Goal: Task Accomplishment & Management: Manage account settings

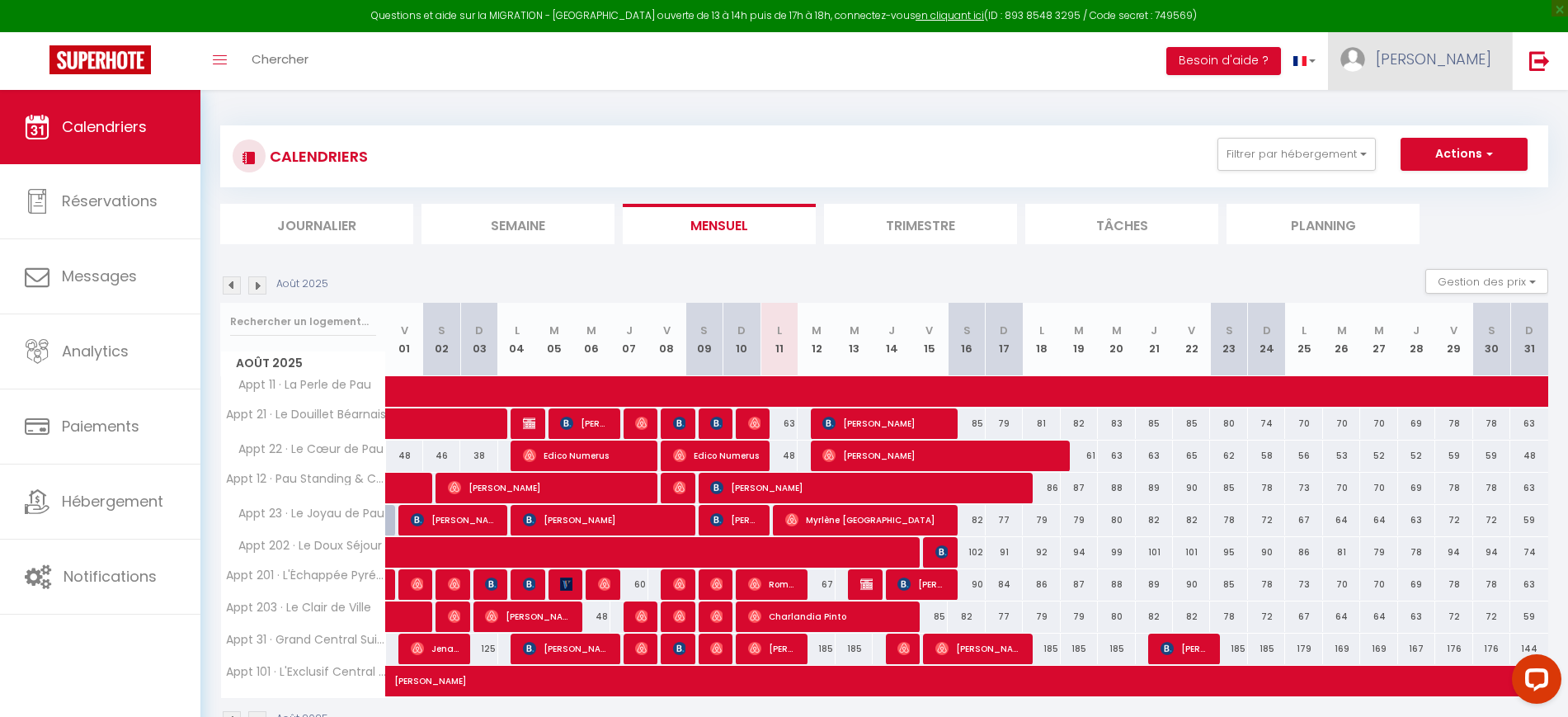
click at [1456, 57] on span "[PERSON_NAME]" at bounding box center [1434, 59] width 116 height 21
click at [1450, 117] on link "Paramètres" at bounding box center [1447, 115] width 122 height 28
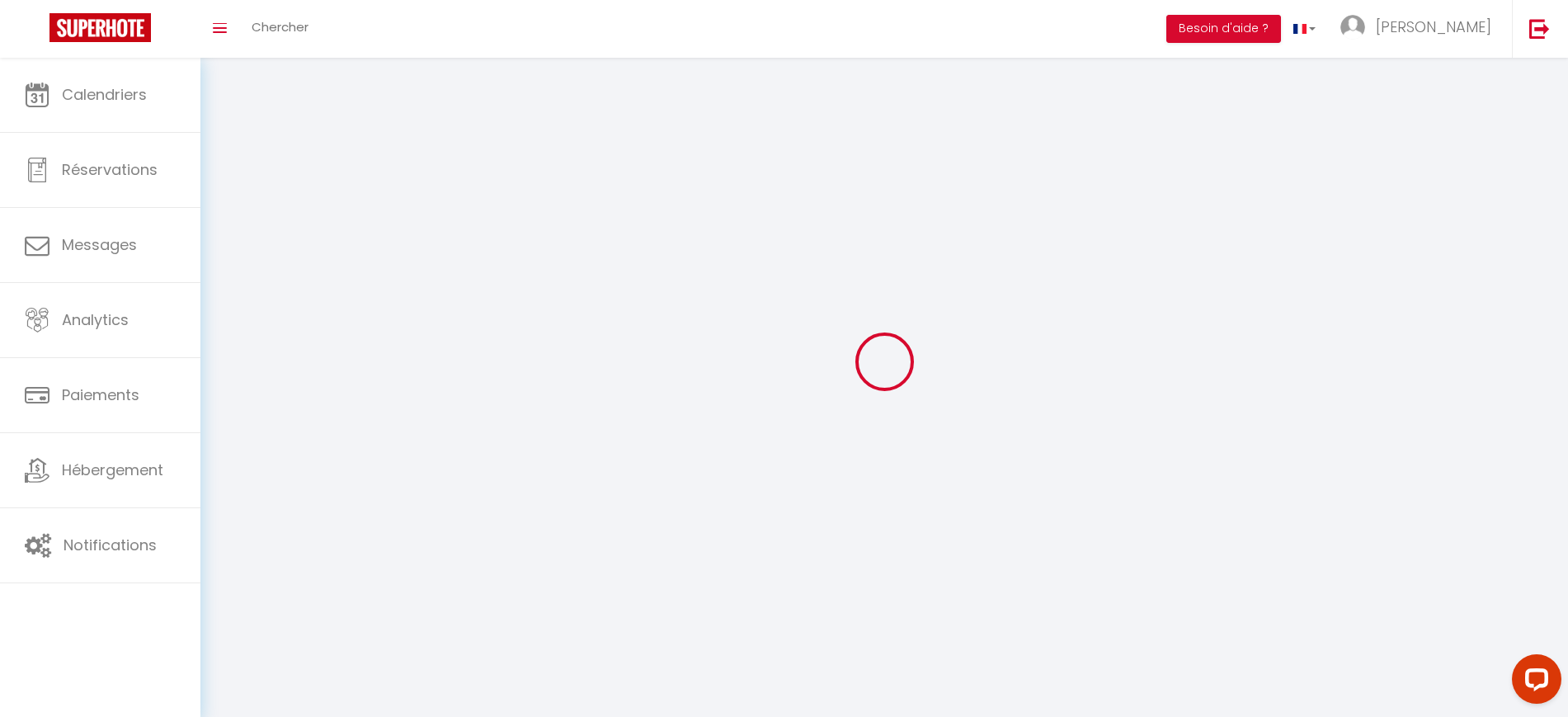
type input "BEVVcM3c9tAGEahIxhcWNDuJf"
type input "8dWffGCf1ihc4EGGWjY3PW15c"
type input "[URL][DOMAIN_NAME]"
select select "fr"
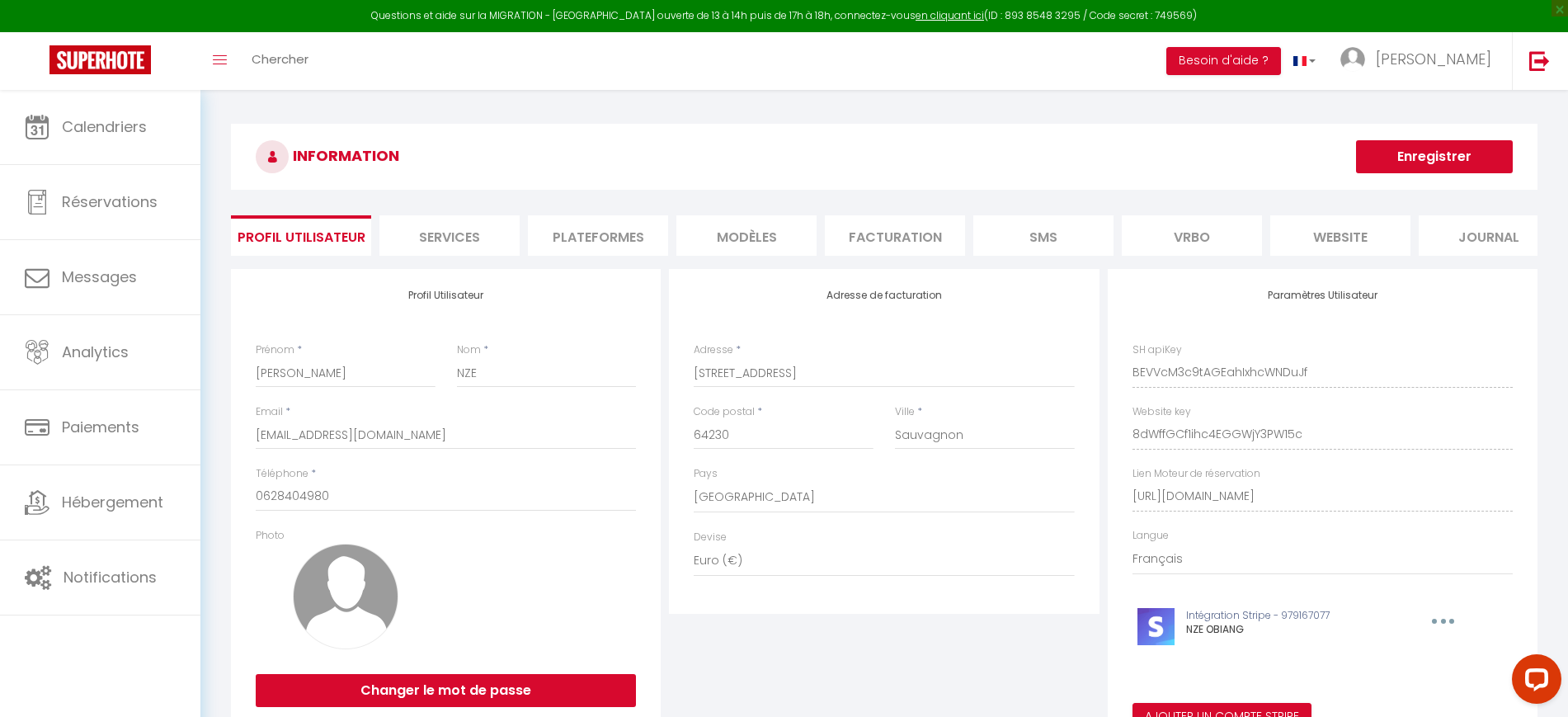
click at [584, 226] on li "Plateformes" at bounding box center [598, 235] width 140 height 40
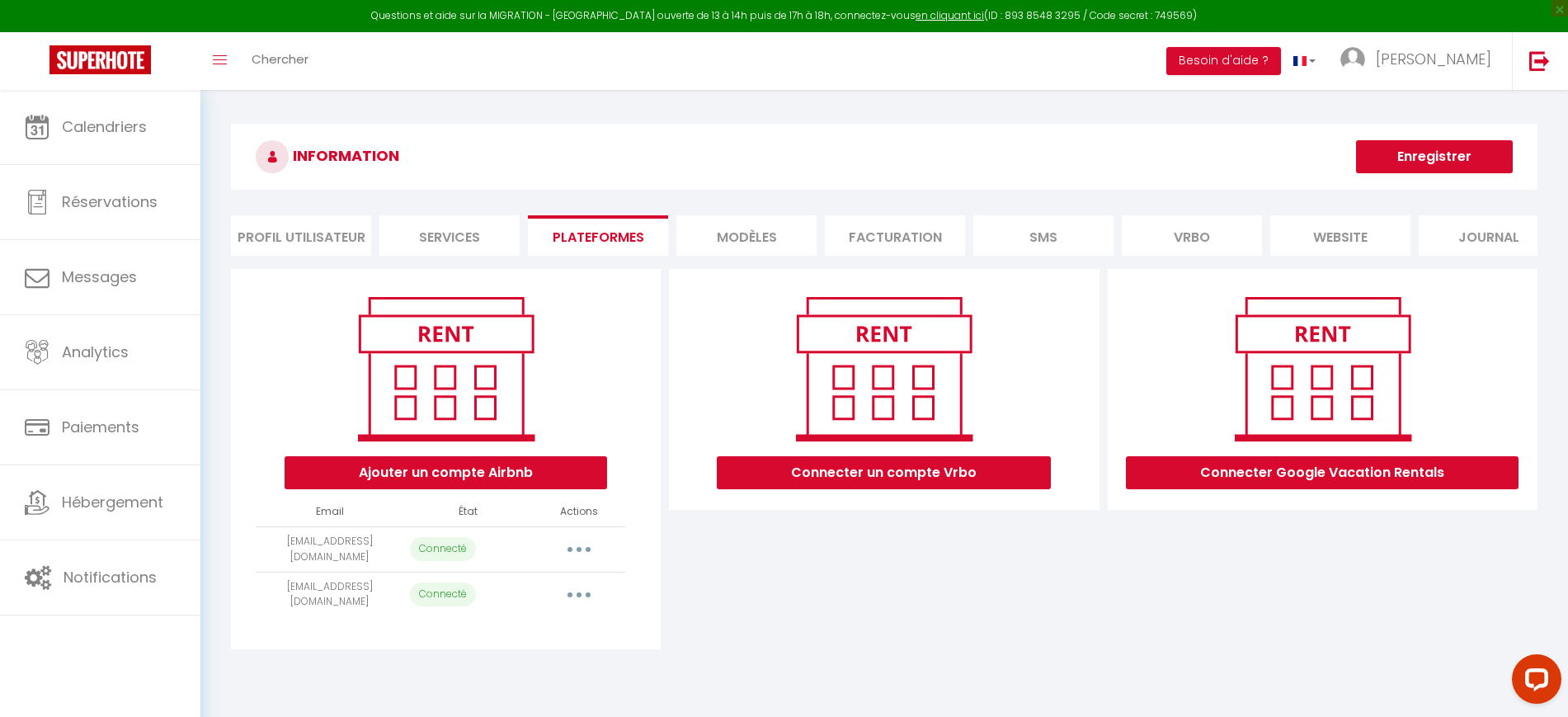
click at [573, 560] on button "button" at bounding box center [579, 549] width 46 height 26
click at [549, 599] on link "Importer les appartements" at bounding box center [506, 586] width 182 height 28
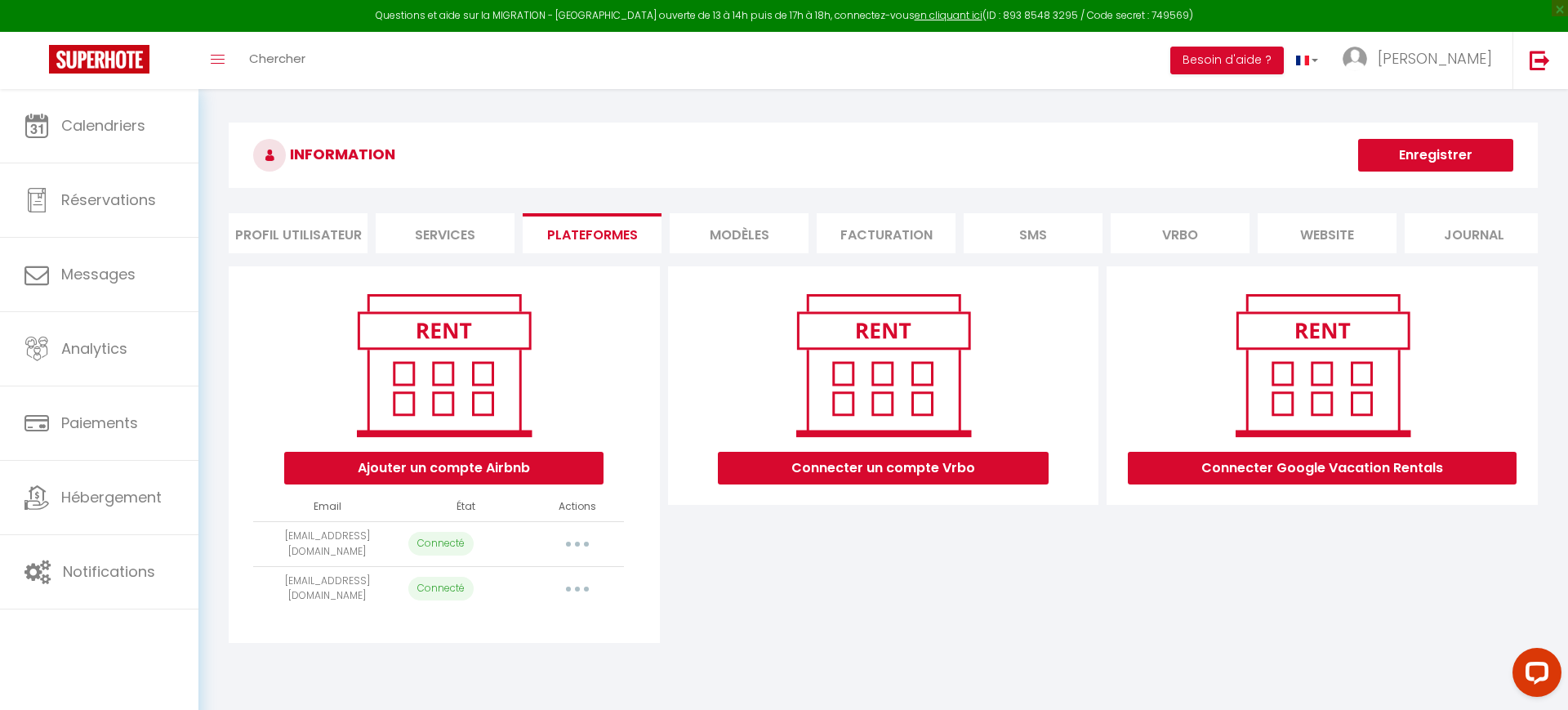
select select "52872"
select select "52873"
select select "52876"
select select "52877"
select select "58554"
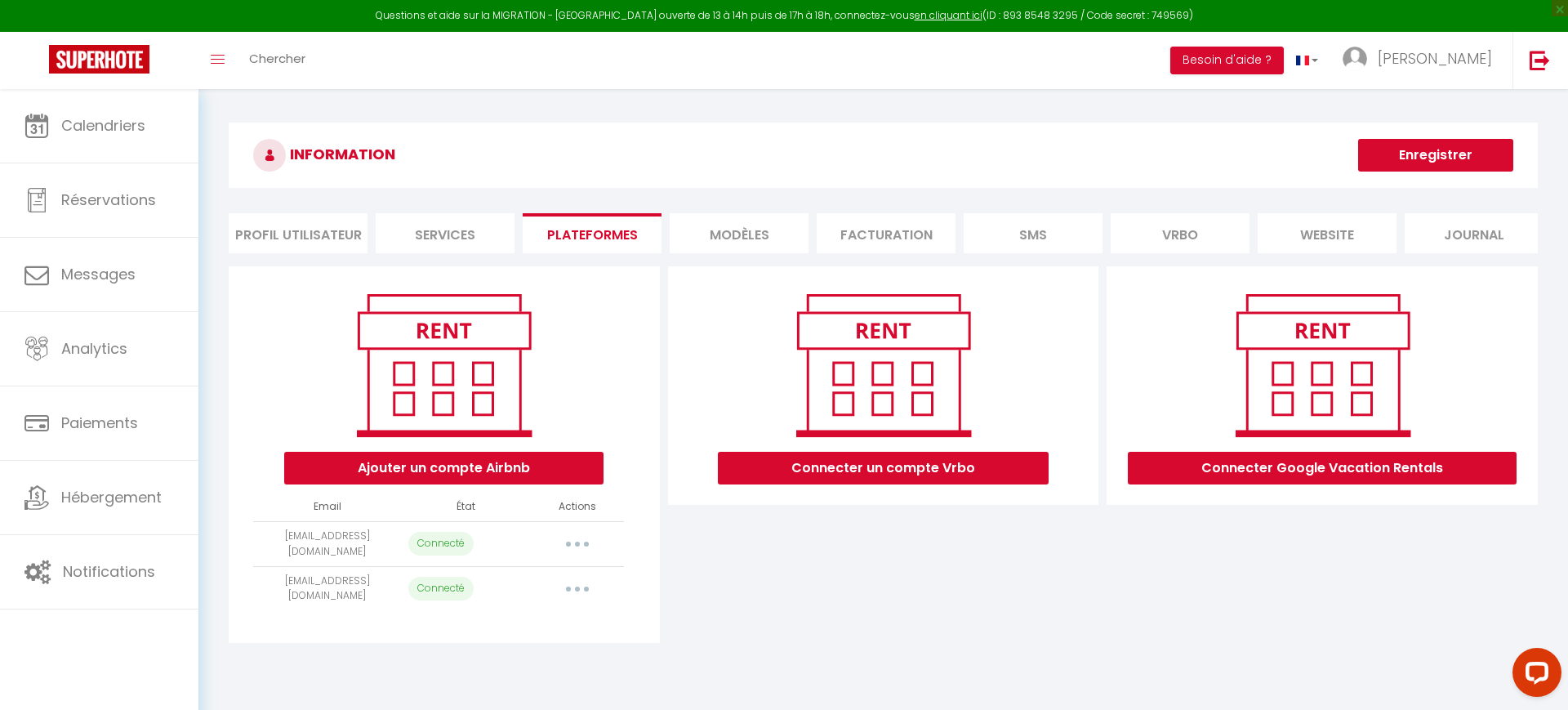
select select "60696"
select select "61846"
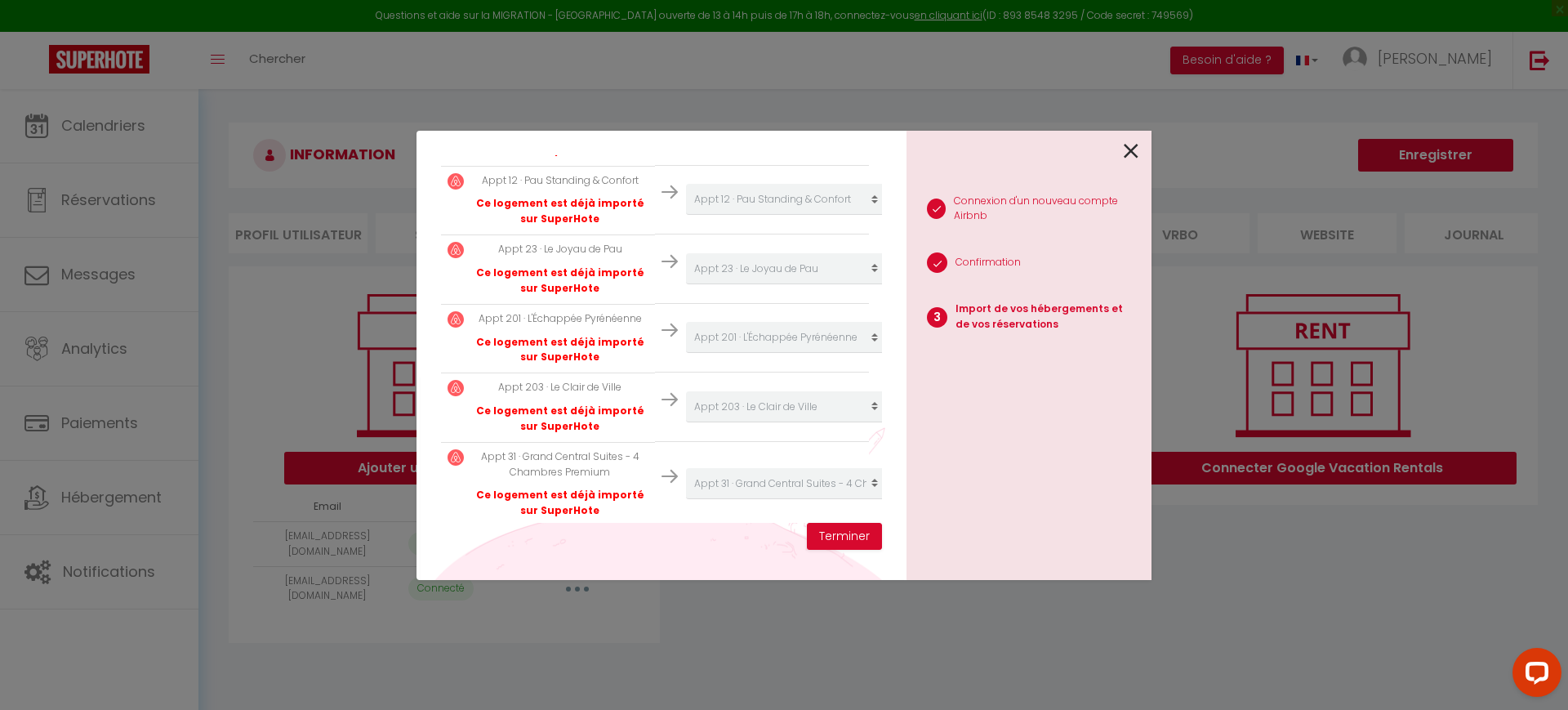
scroll to position [493, 0]
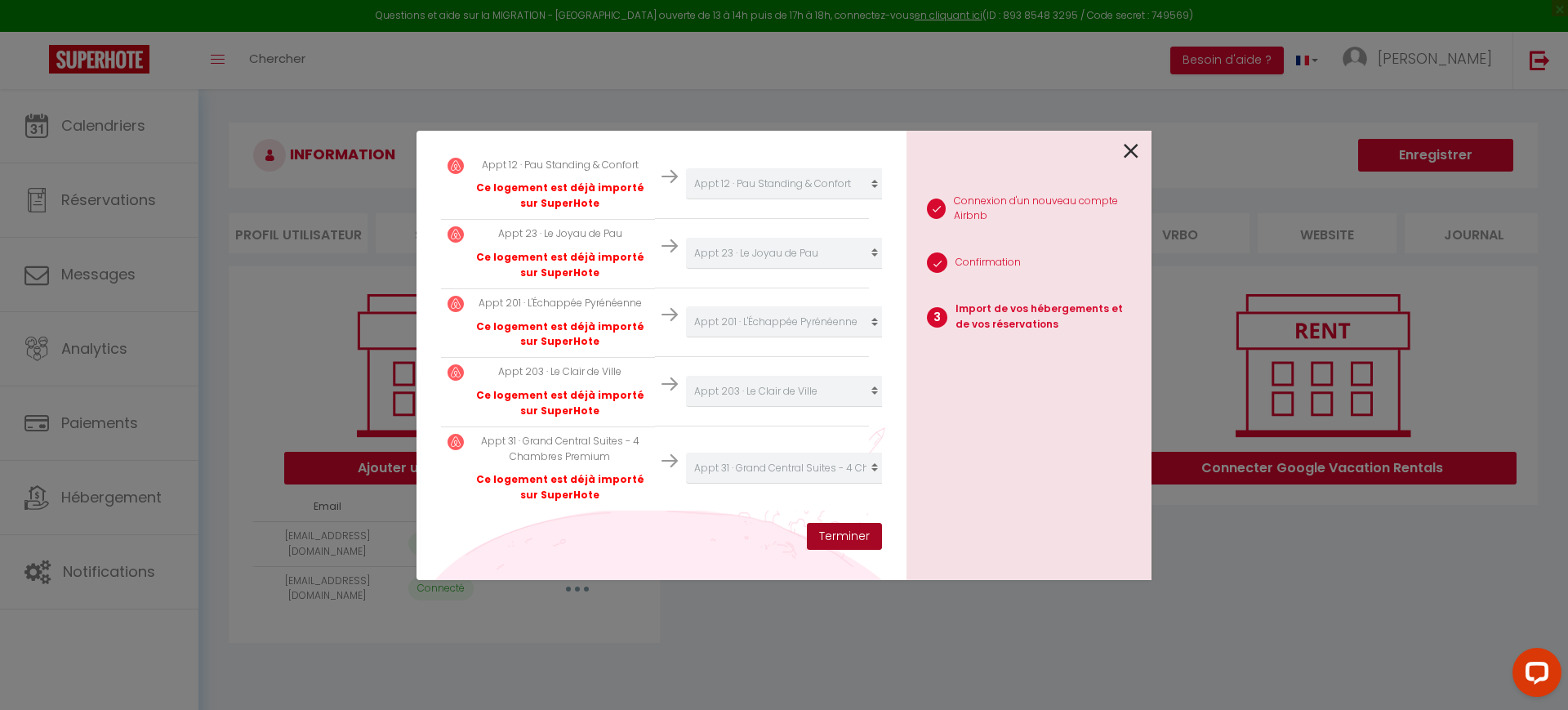
click at [847, 536] on button "Terminer" at bounding box center [844, 537] width 75 height 28
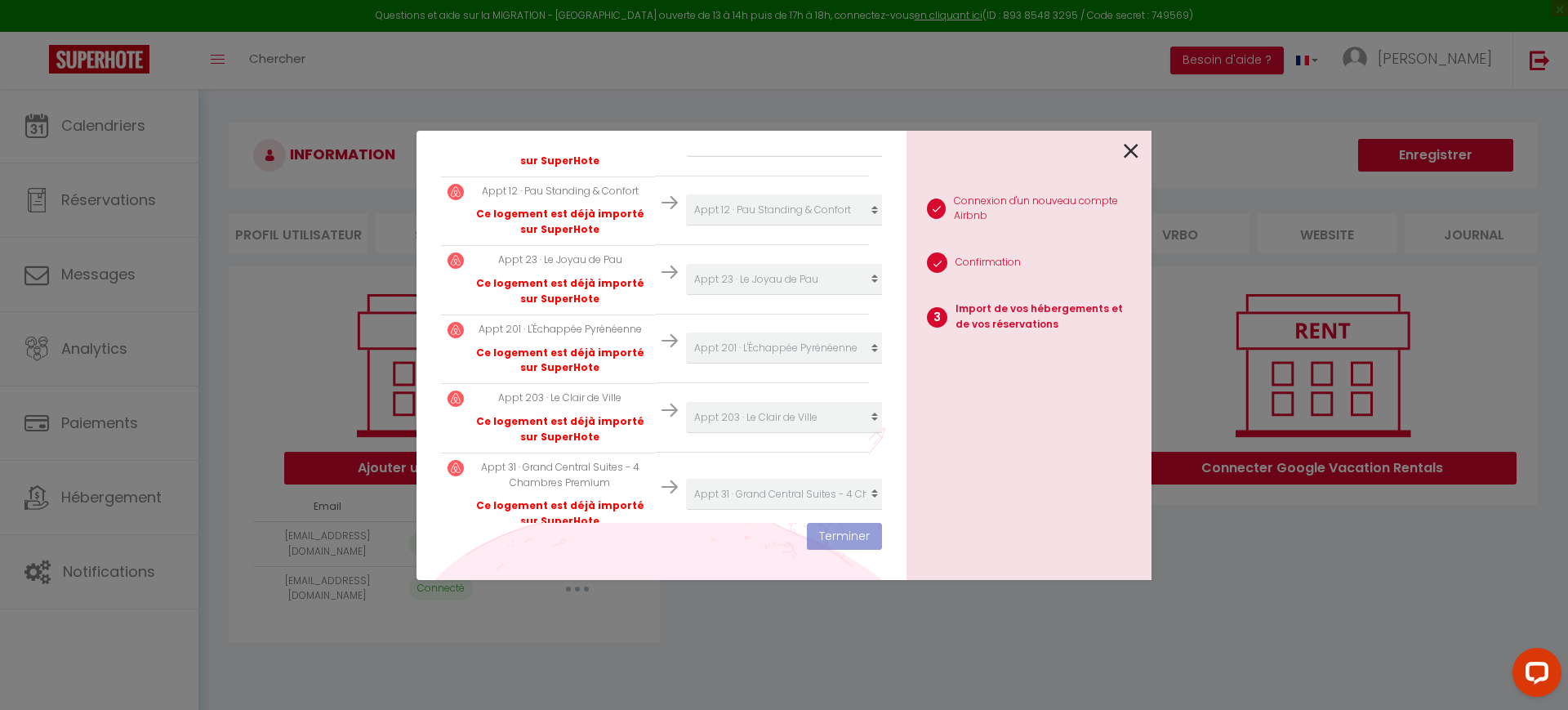
scroll to position [534, 0]
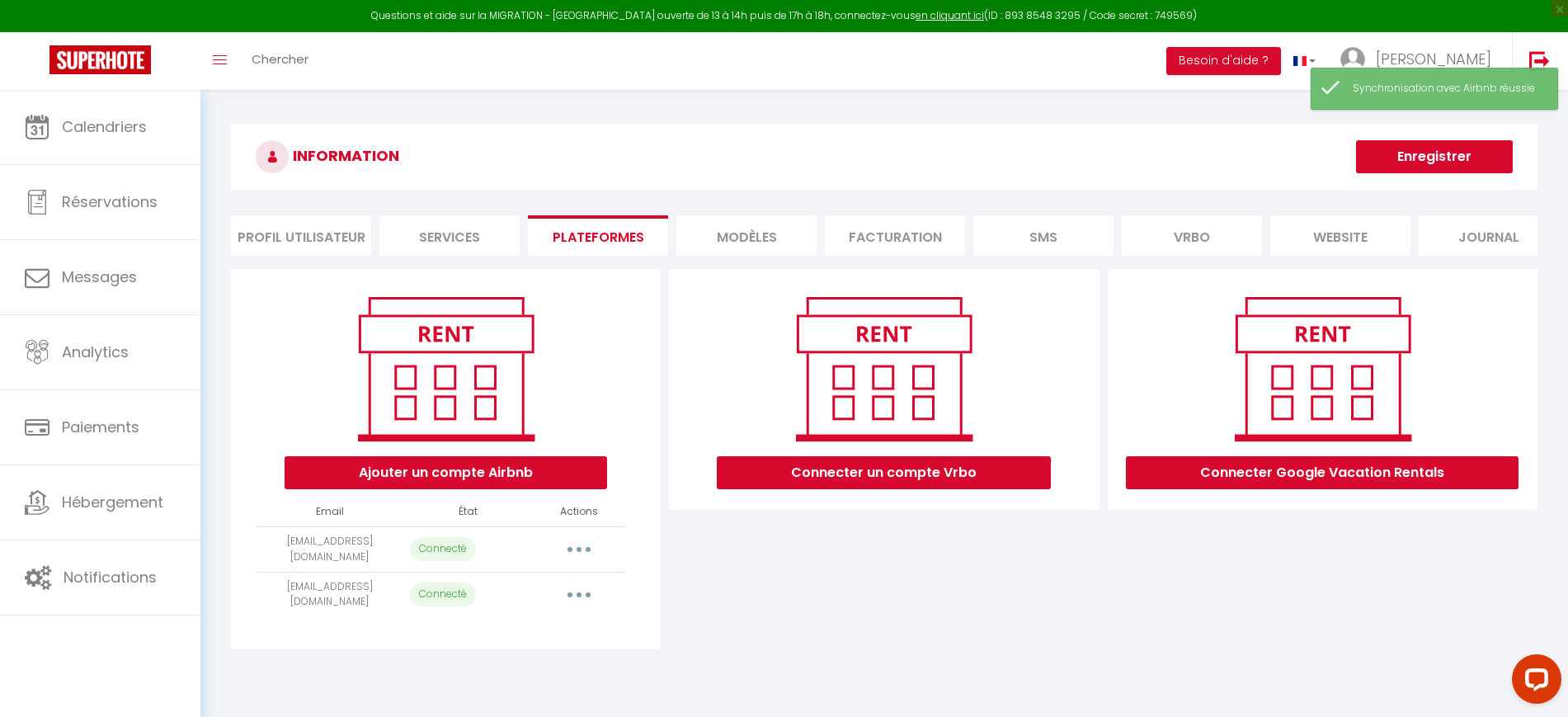
click at [570, 603] on button "button" at bounding box center [579, 595] width 46 height 26
click at [559, 645] on link "Importer les appartements" at bounding box center [506, 631] width 182 height 28
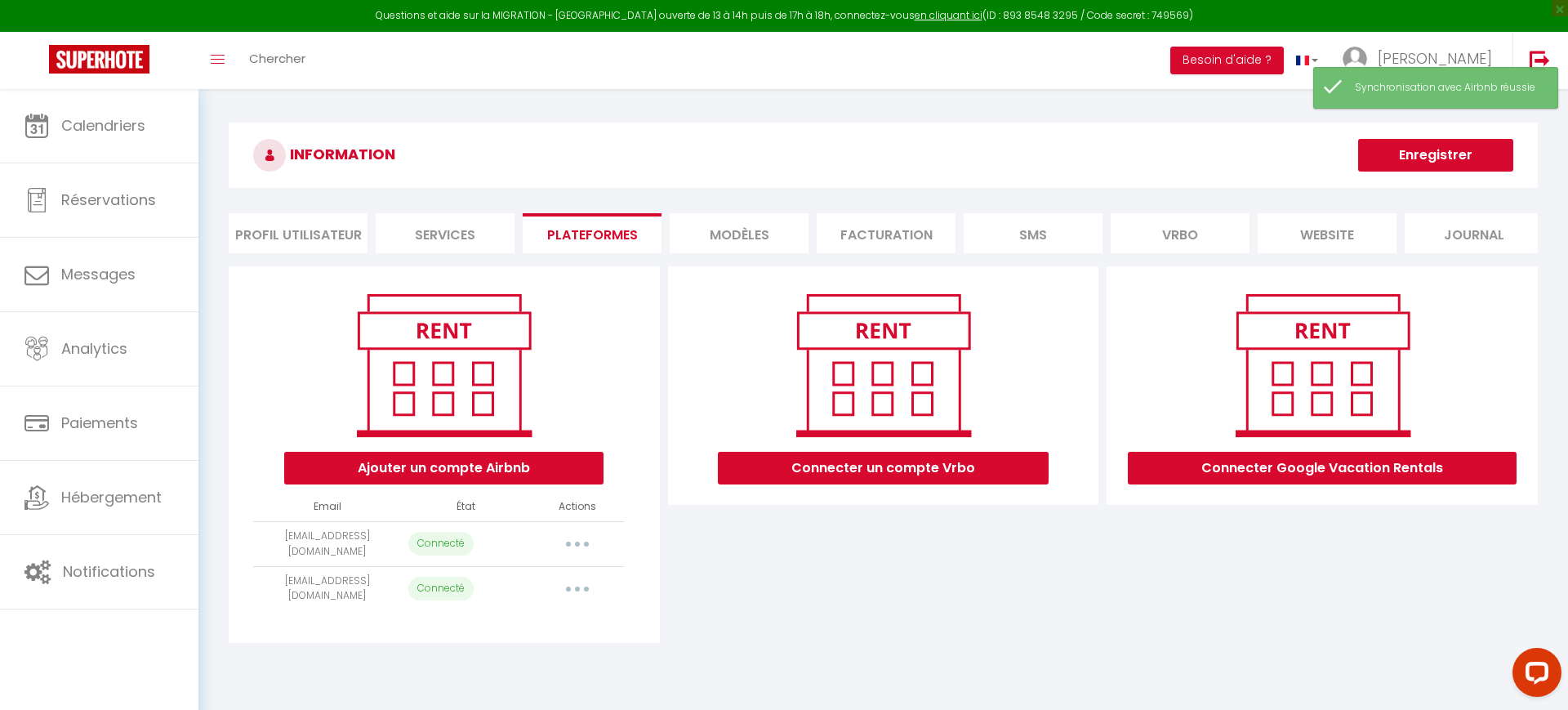
scroll to position [64, 0]
select select "52871"
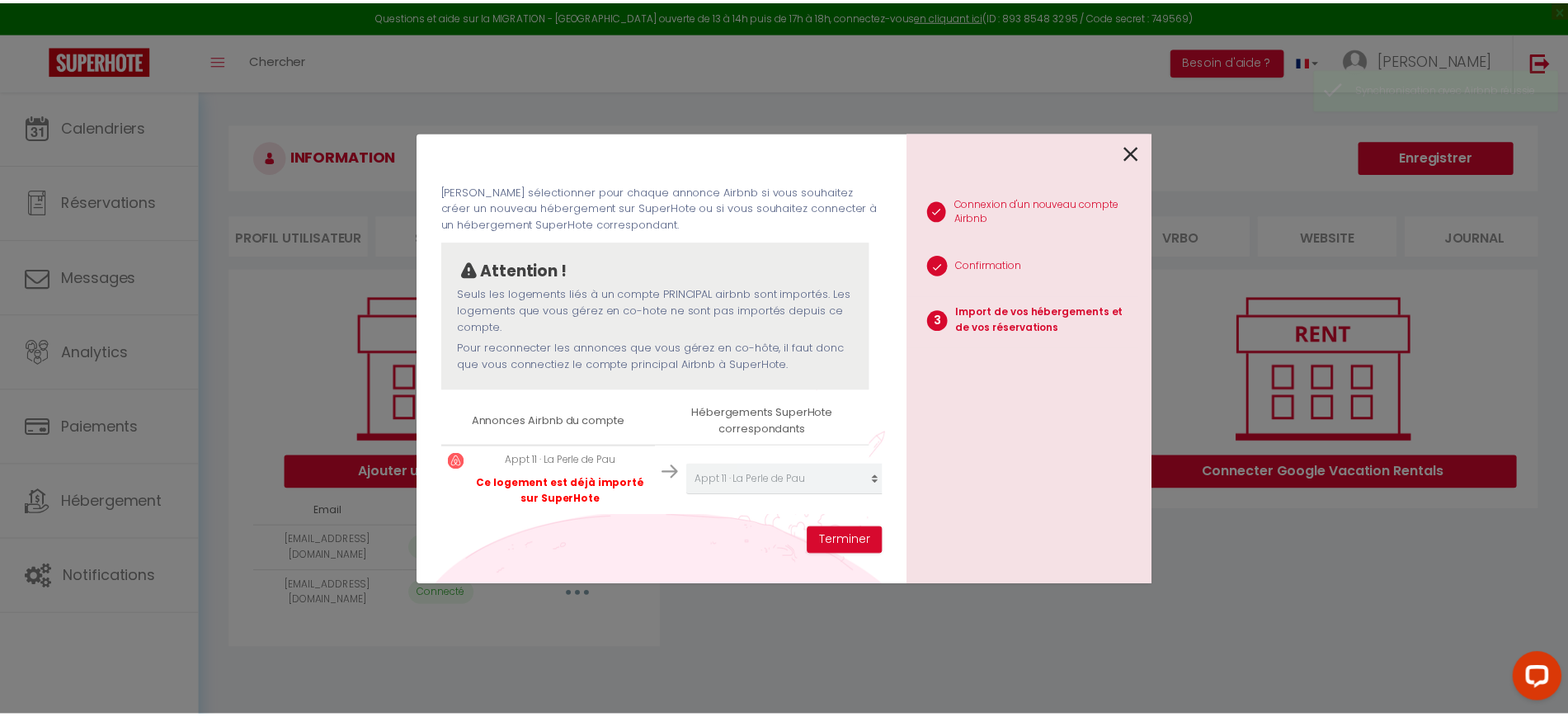
scroll to position [64, 0]
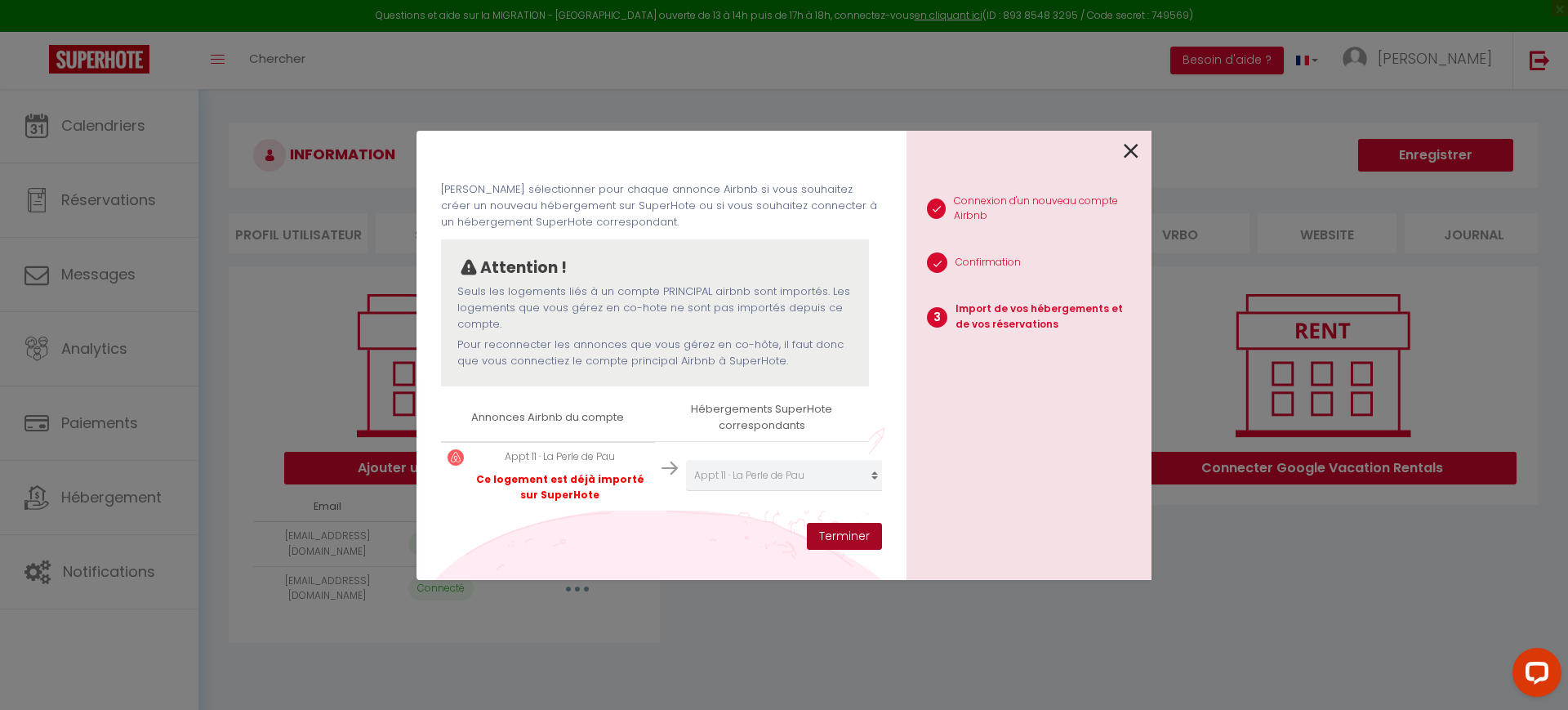
click at [842, 530] on button "Terminer" at bounding box center [844, 537] width 75 height 28
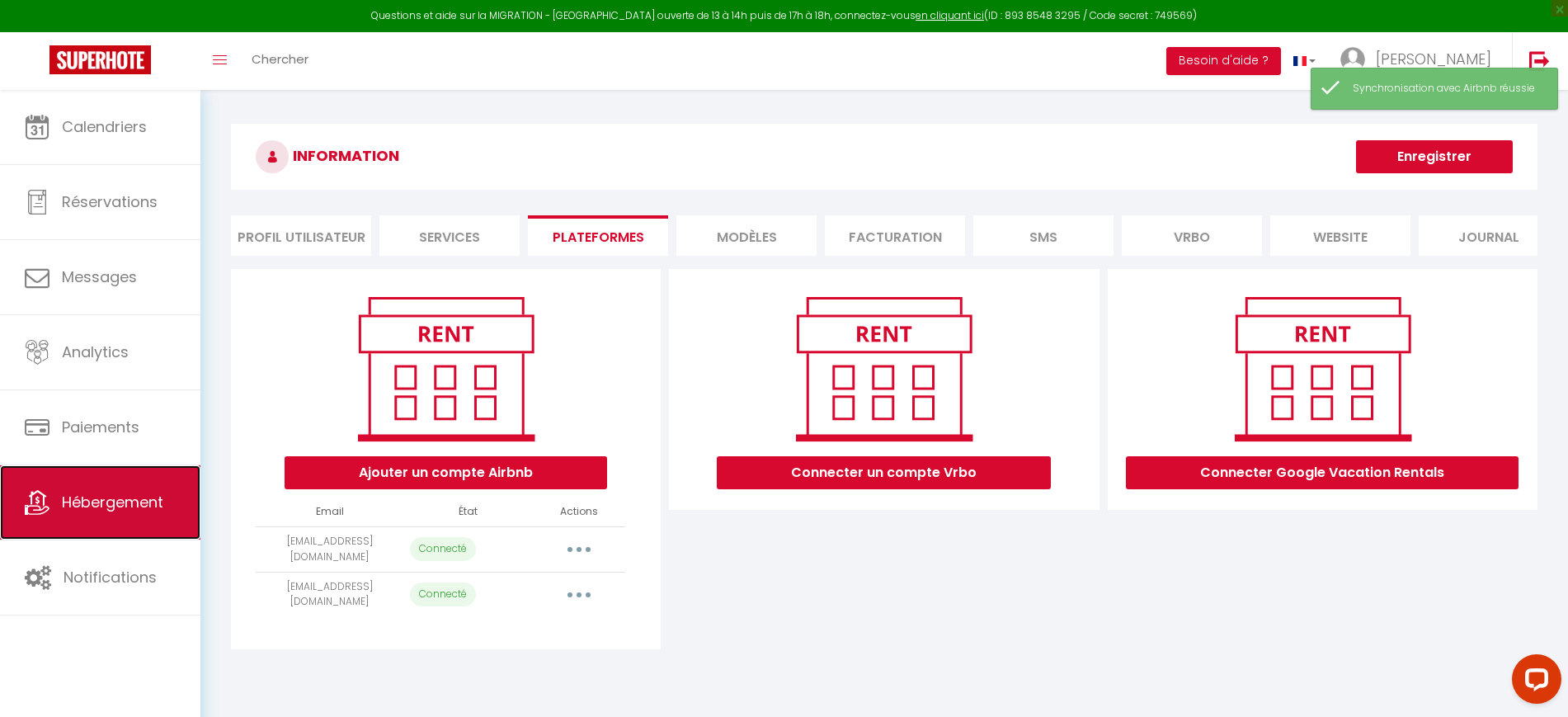
click at [154, 522] on link "Hébergement" at bounding box center [100, 502] width 200 height 74
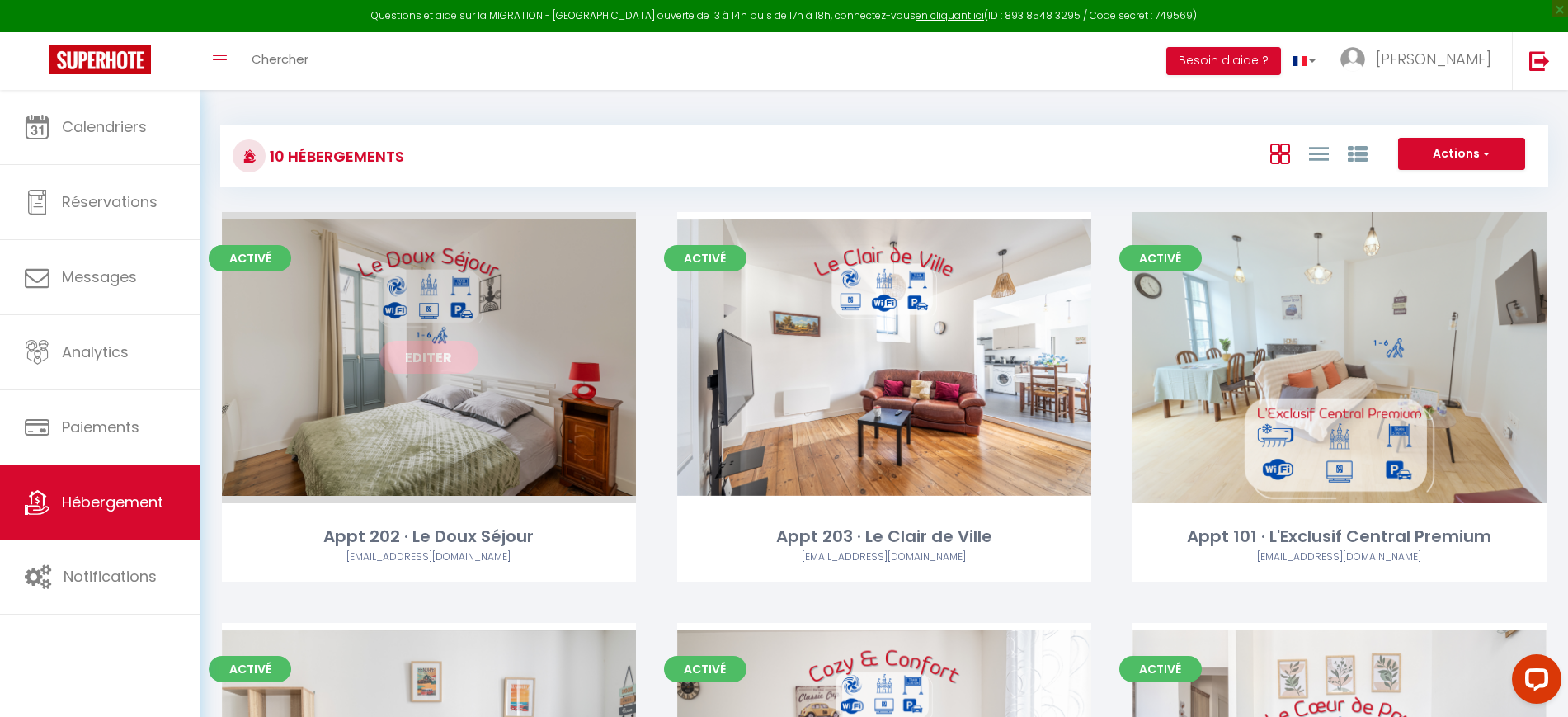
click at [468, 350] on link "Editer" at bounding box center [429, 356] width 99 height 33
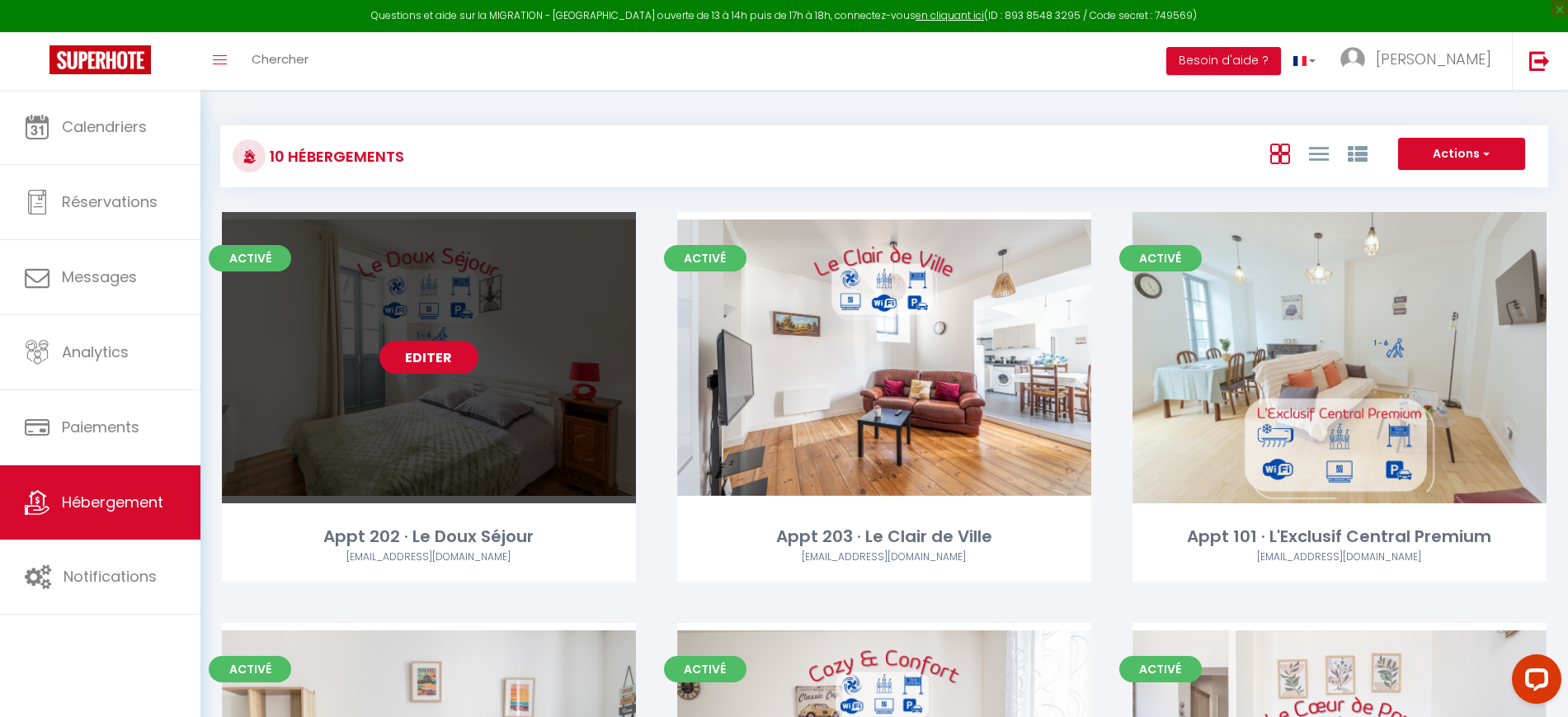
click at [468, 350] on link "Editer" at bounding box center [429, 356] width 99 height 33
select select "3"
select select "2"
select select "1"
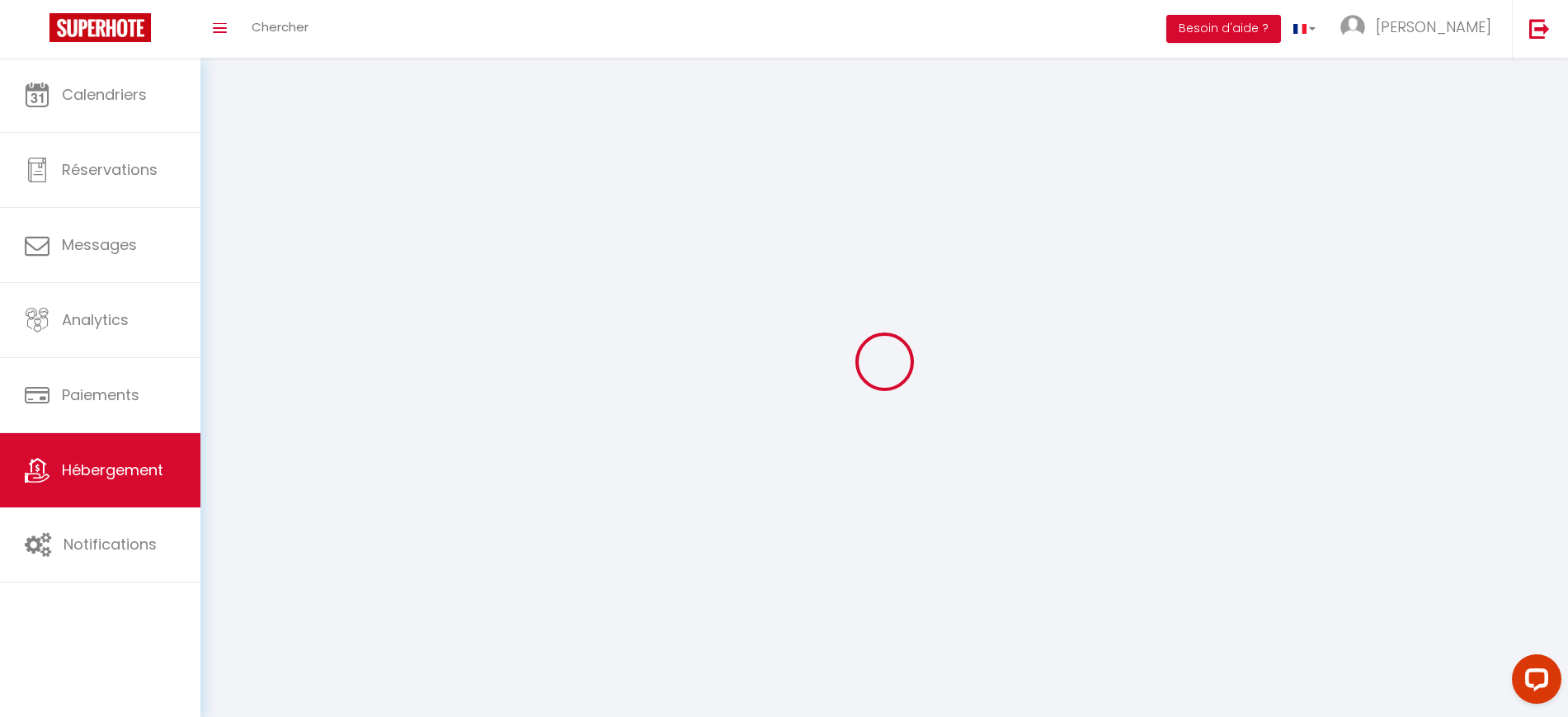
select select
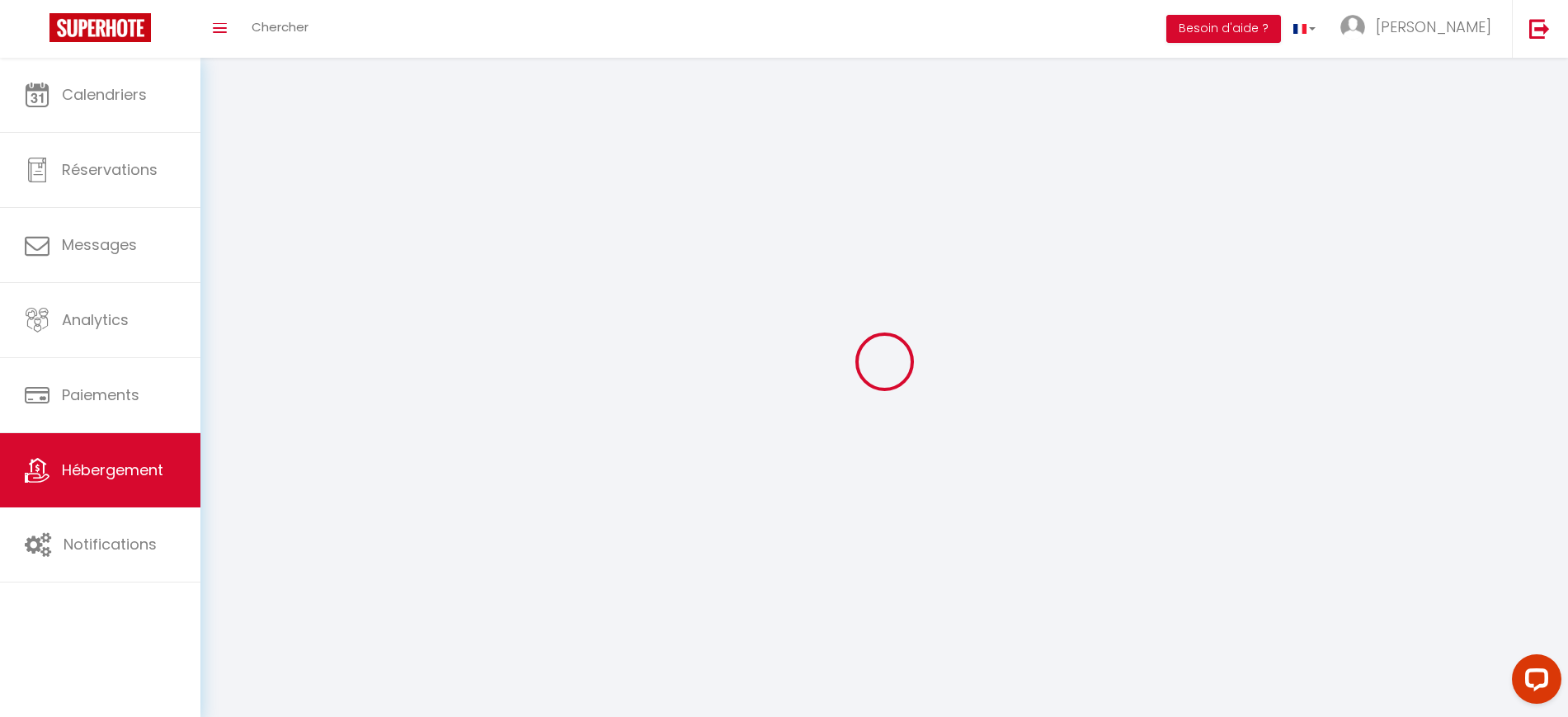
select select
checkbox input "false"
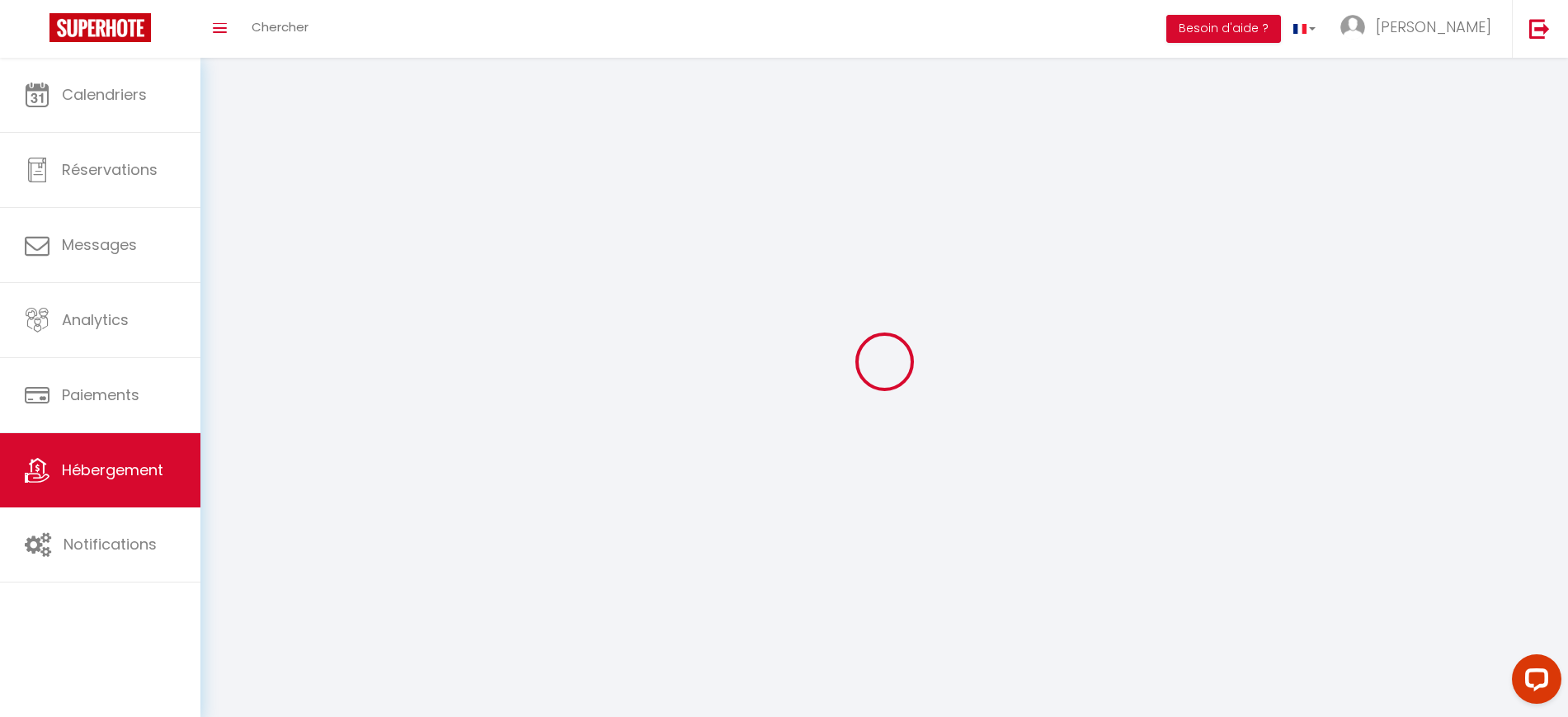
select select
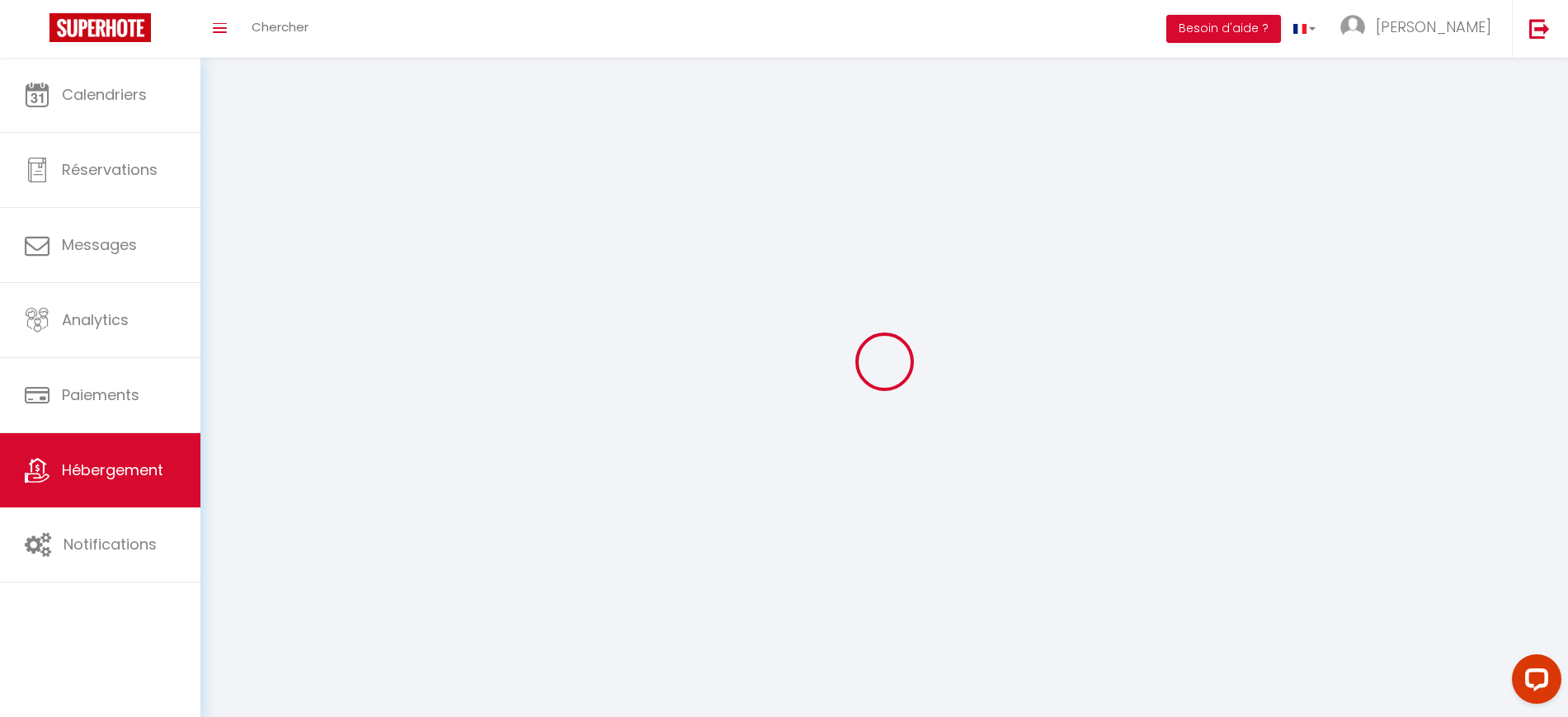
select select
checkbox input "false"
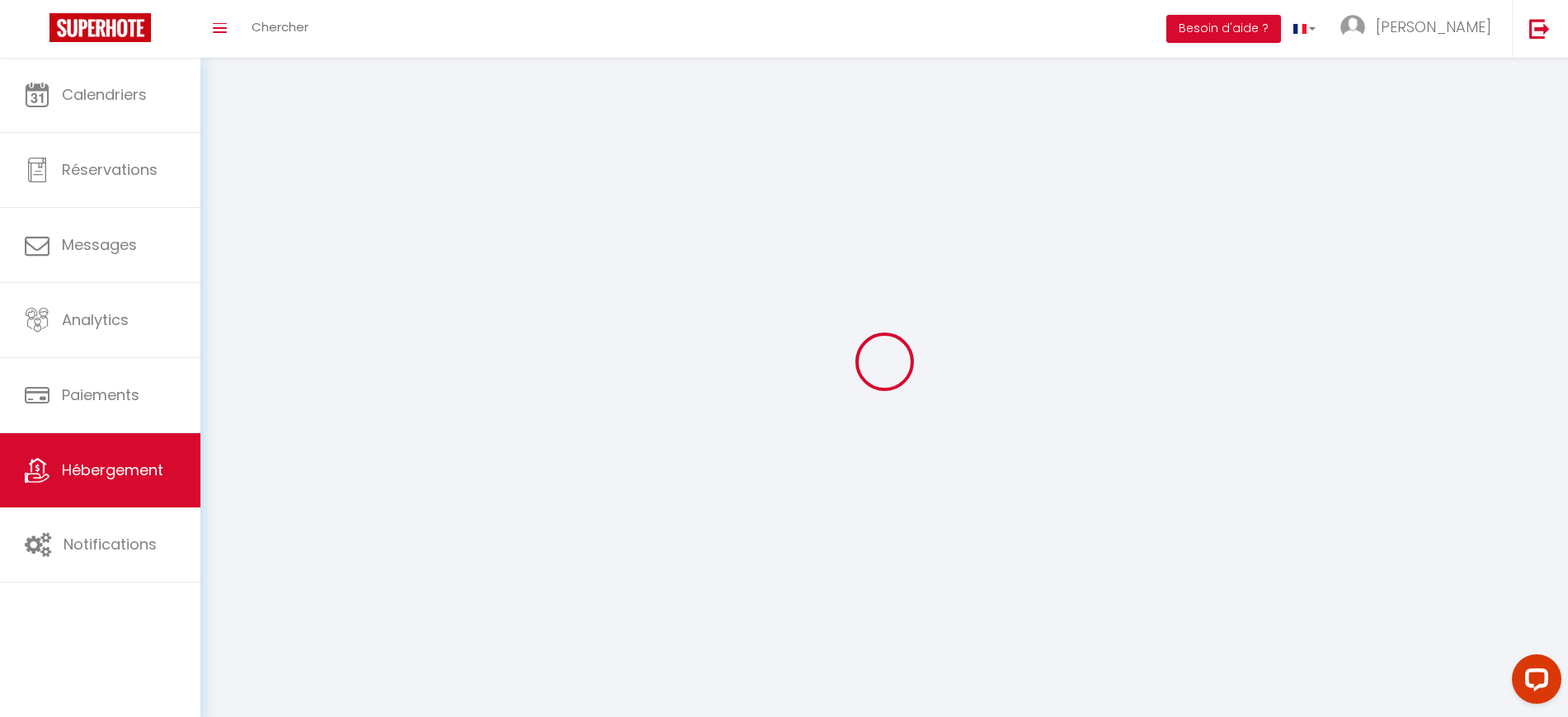
checkbox input "false"
select select
select select "28"
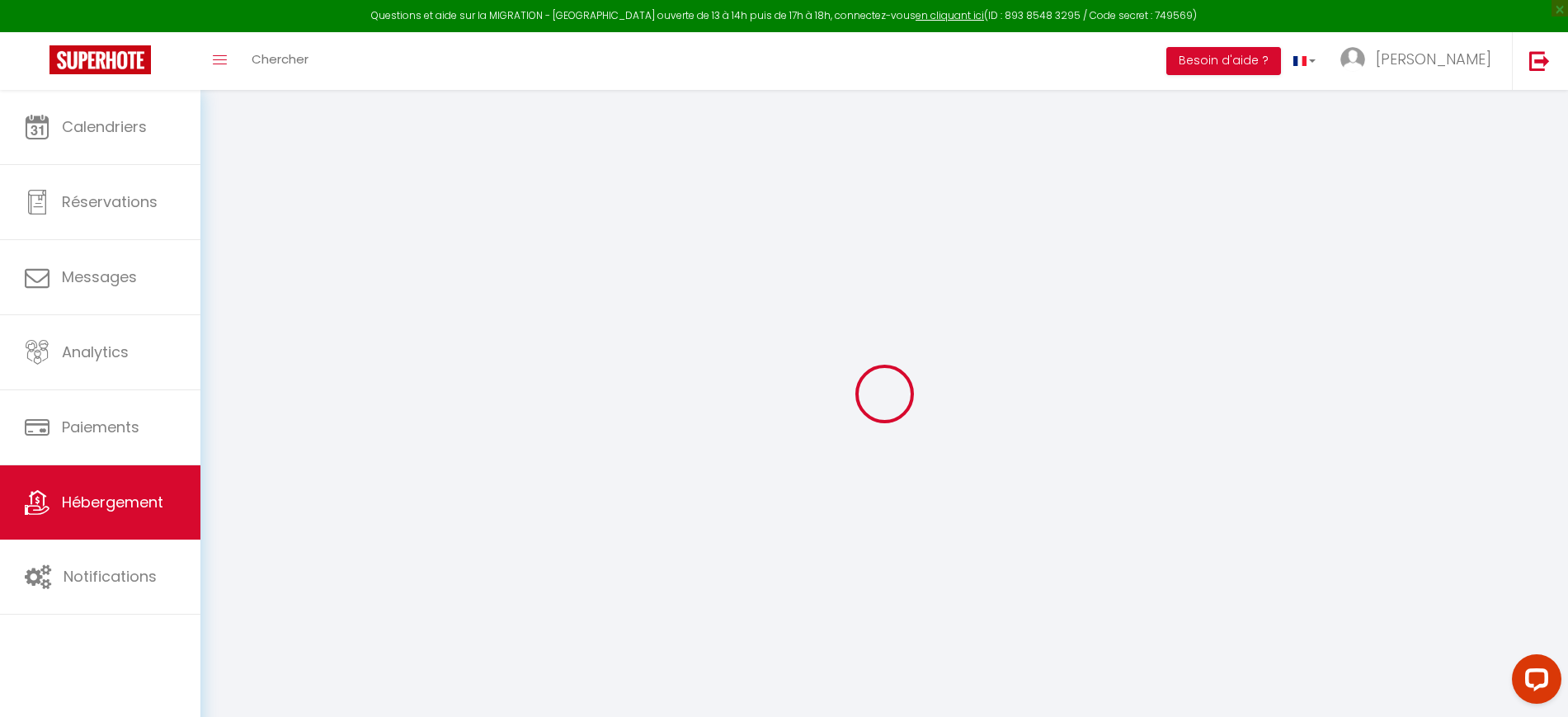
select select
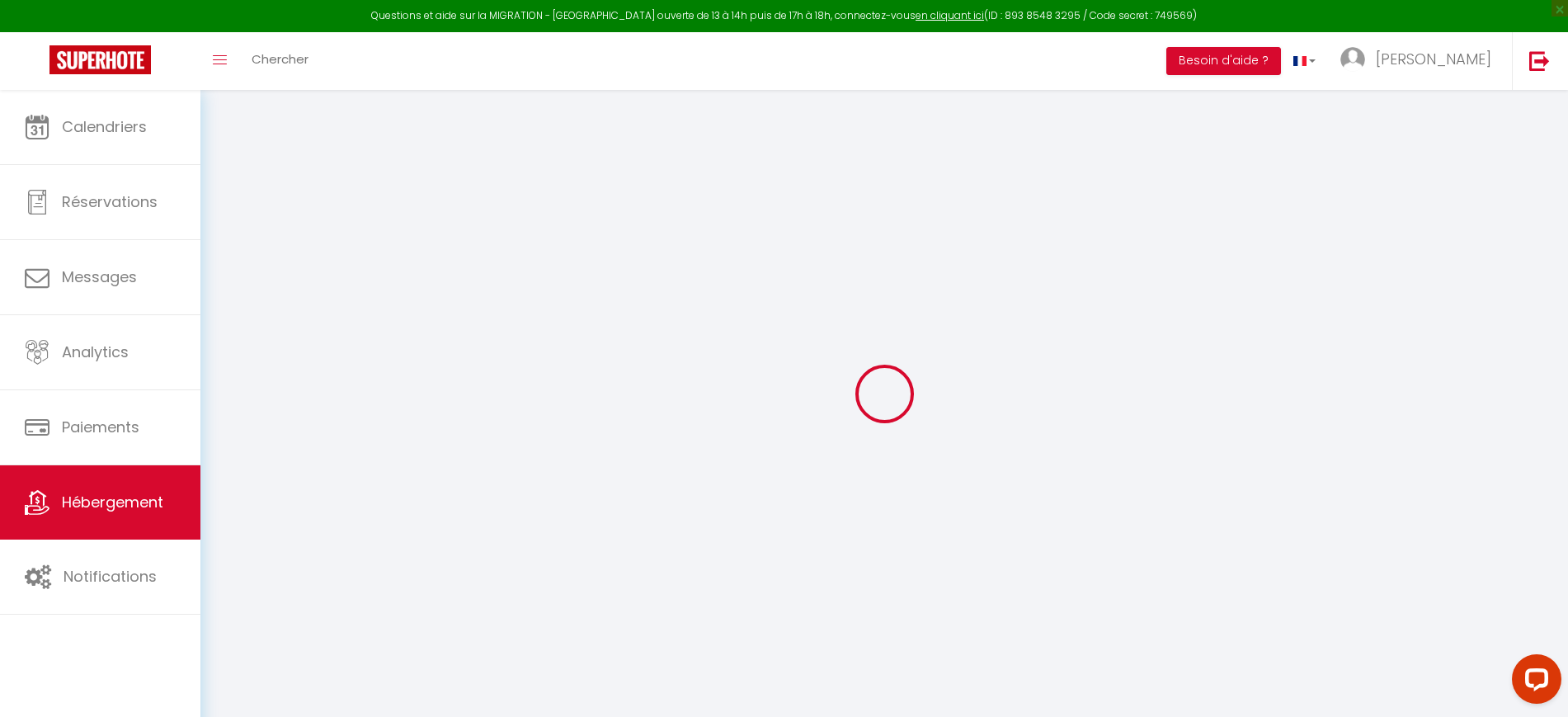
select select
checkbox input "false"
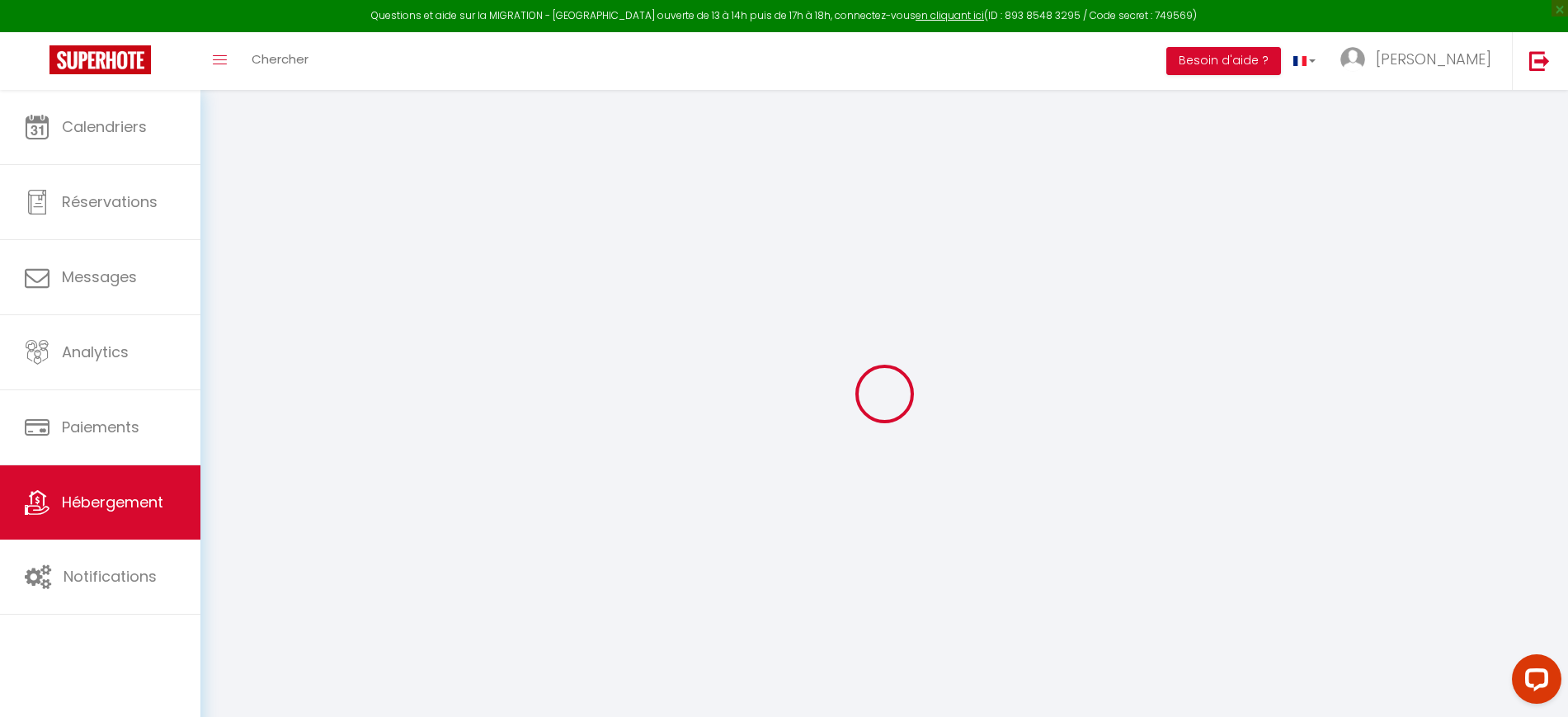
select select
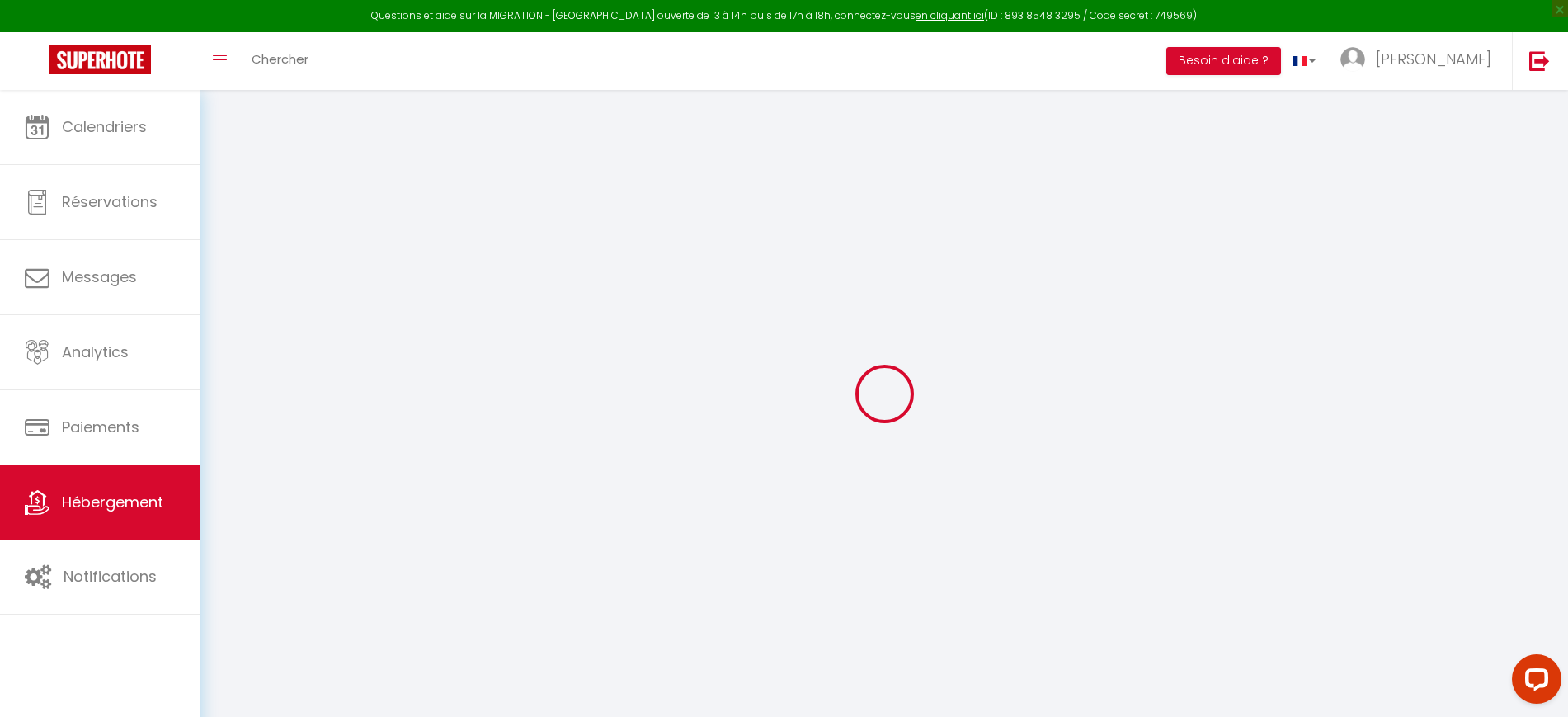
select select
checkbox input "false"
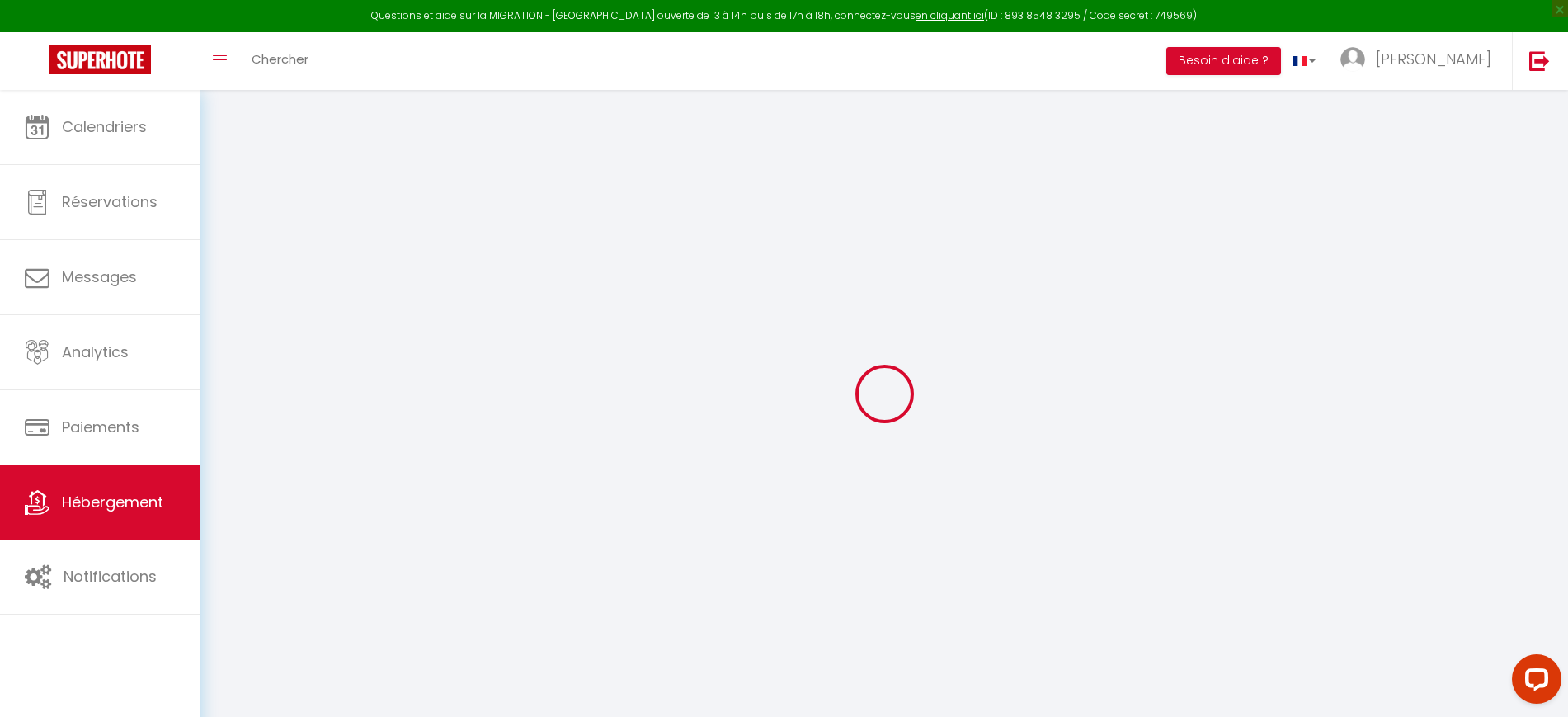
checkbox input "false"
select select
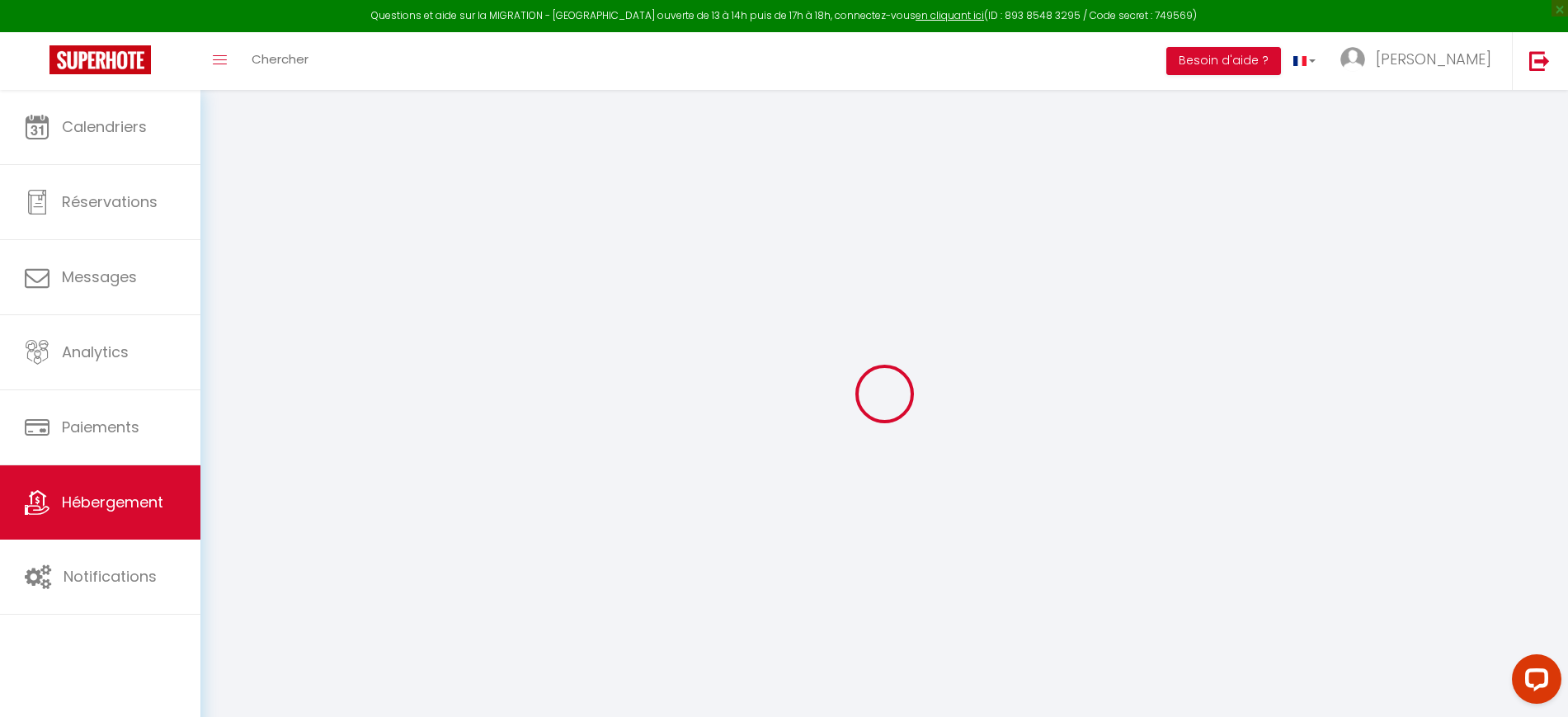
select select
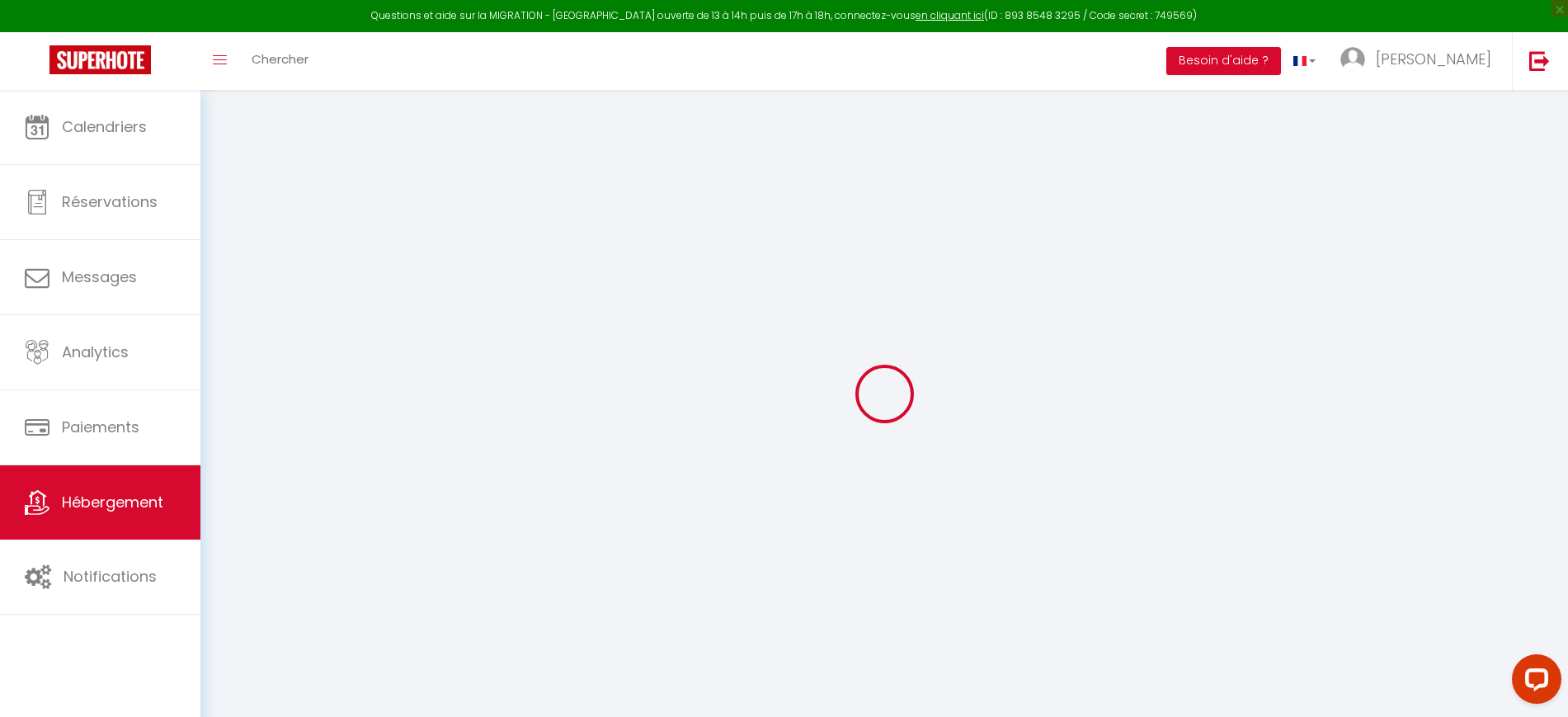
checkbox input "false"
select select
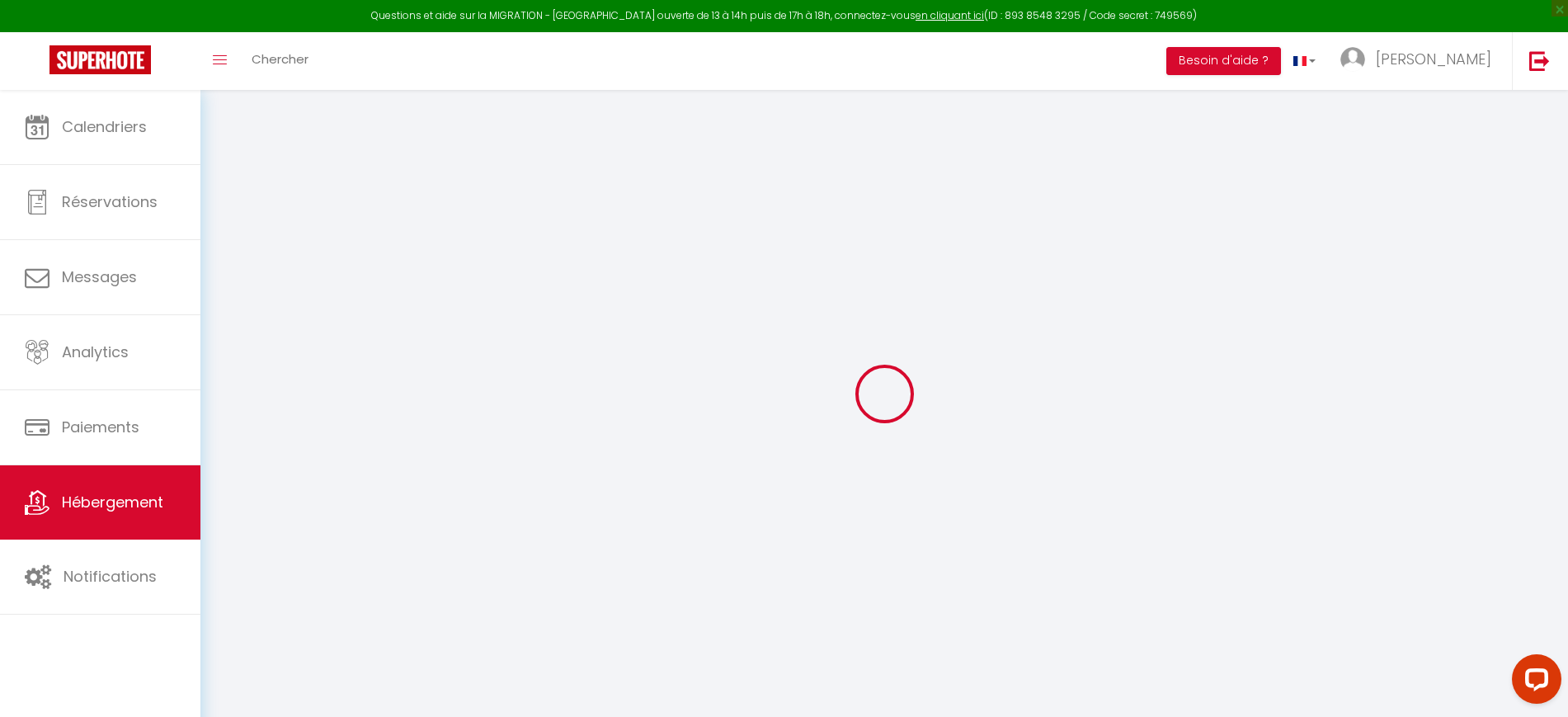
select select
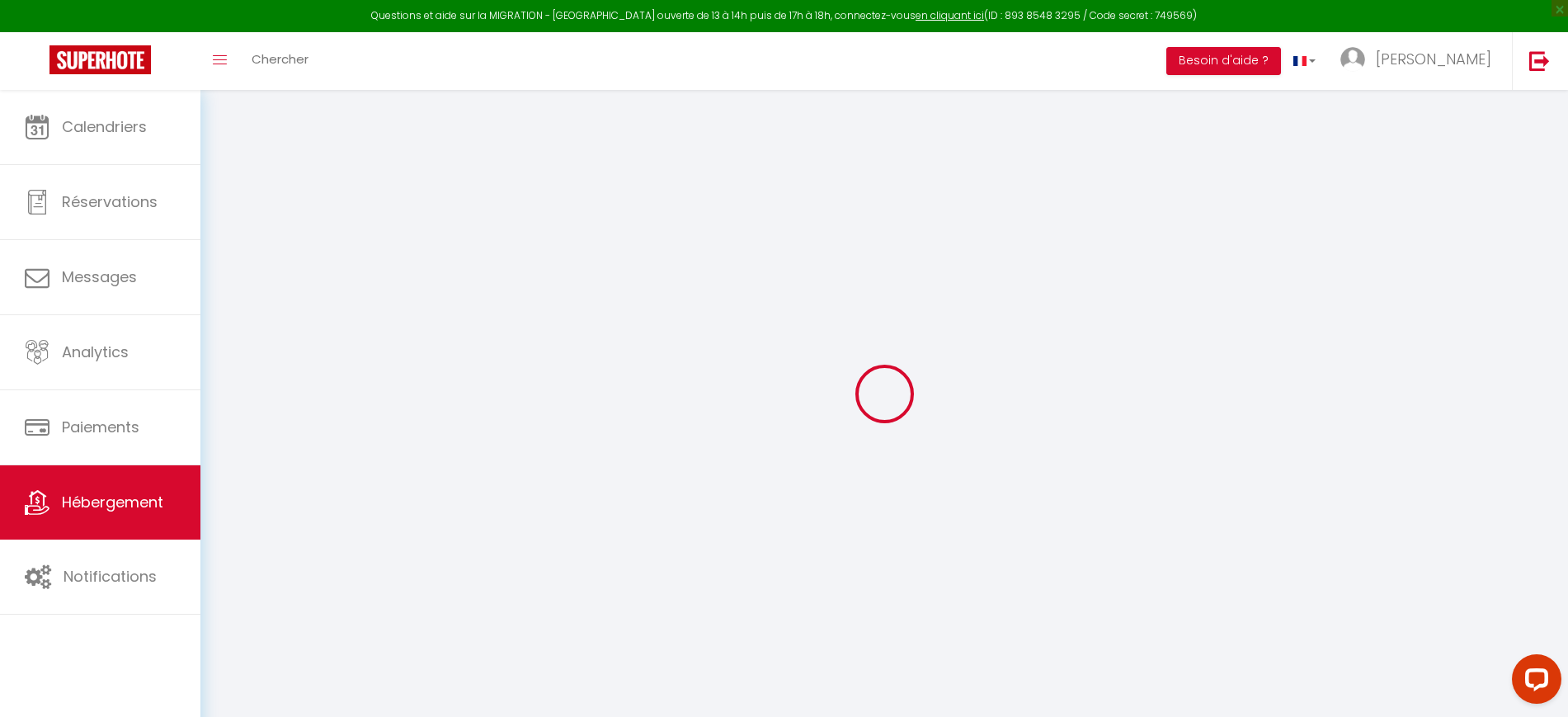
select select
checkbox input "false"
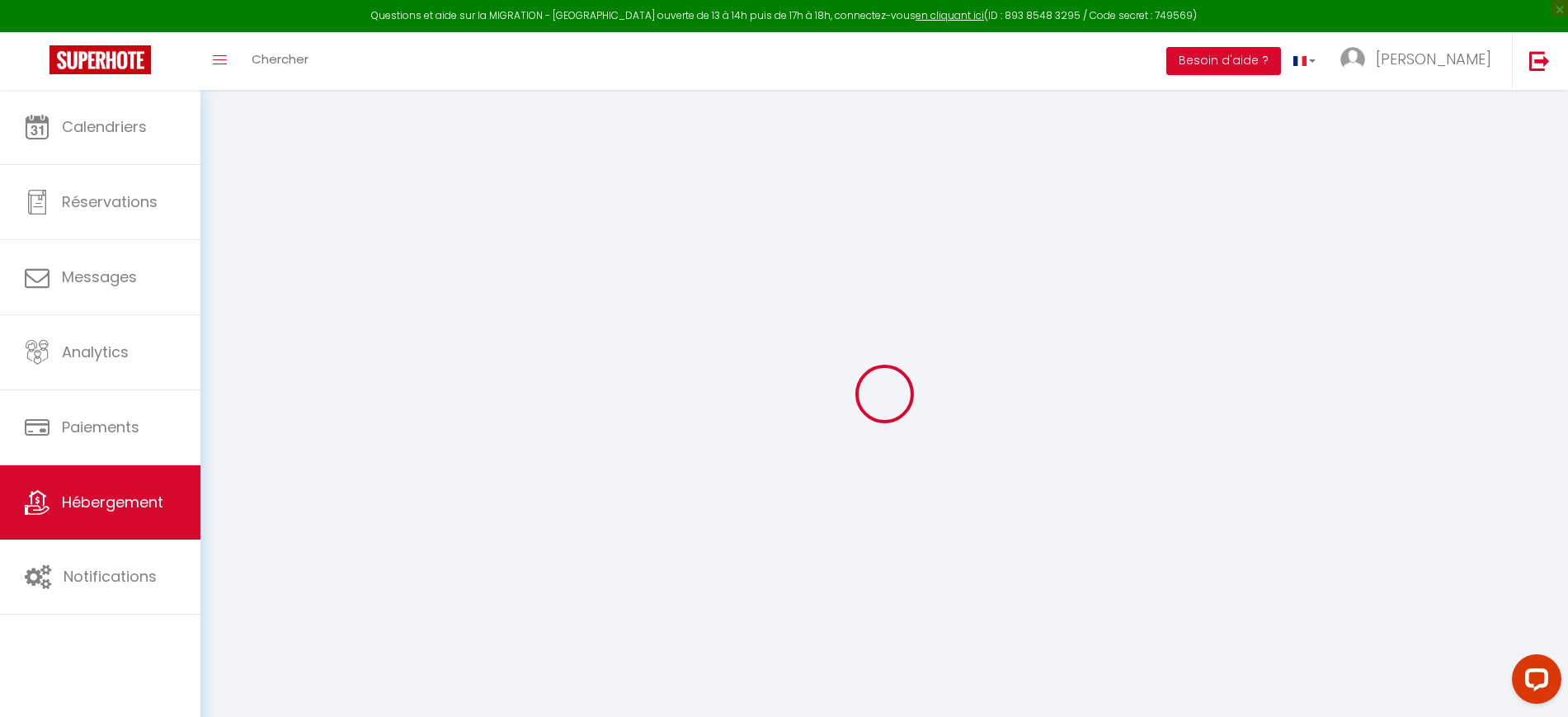
checkbox input "false"
select select
type input "Appt 202 · Le Doux Séjour"
type input "[PERSON_NAME] &"
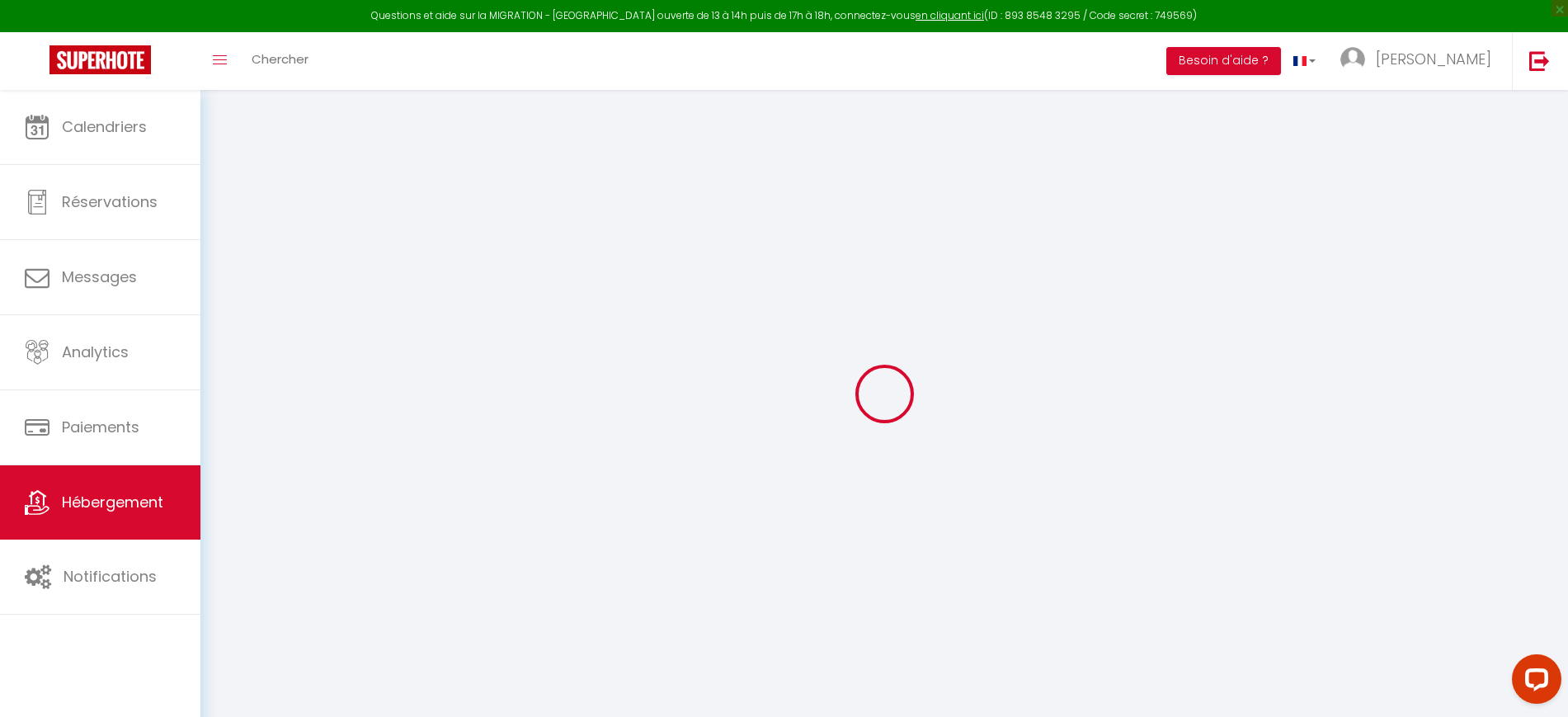
type input "[PERSON_NAME]"
type input "[STREET_ADDRESS][PERSON_NAME]"
type input "64000"
type input "Pau"
select select "6"
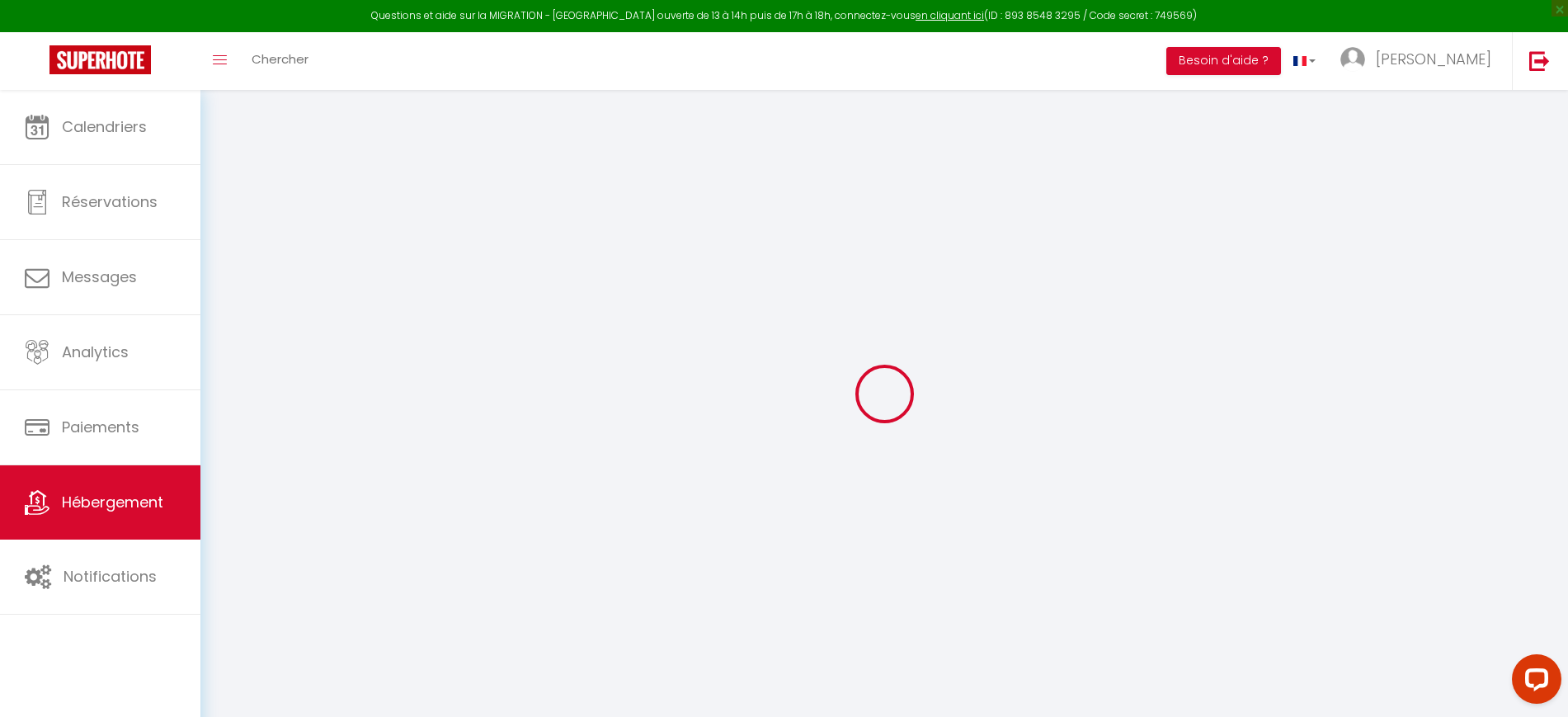
select select "6"
select select "2"
type input "61"
type input "35"
type input "7.2"
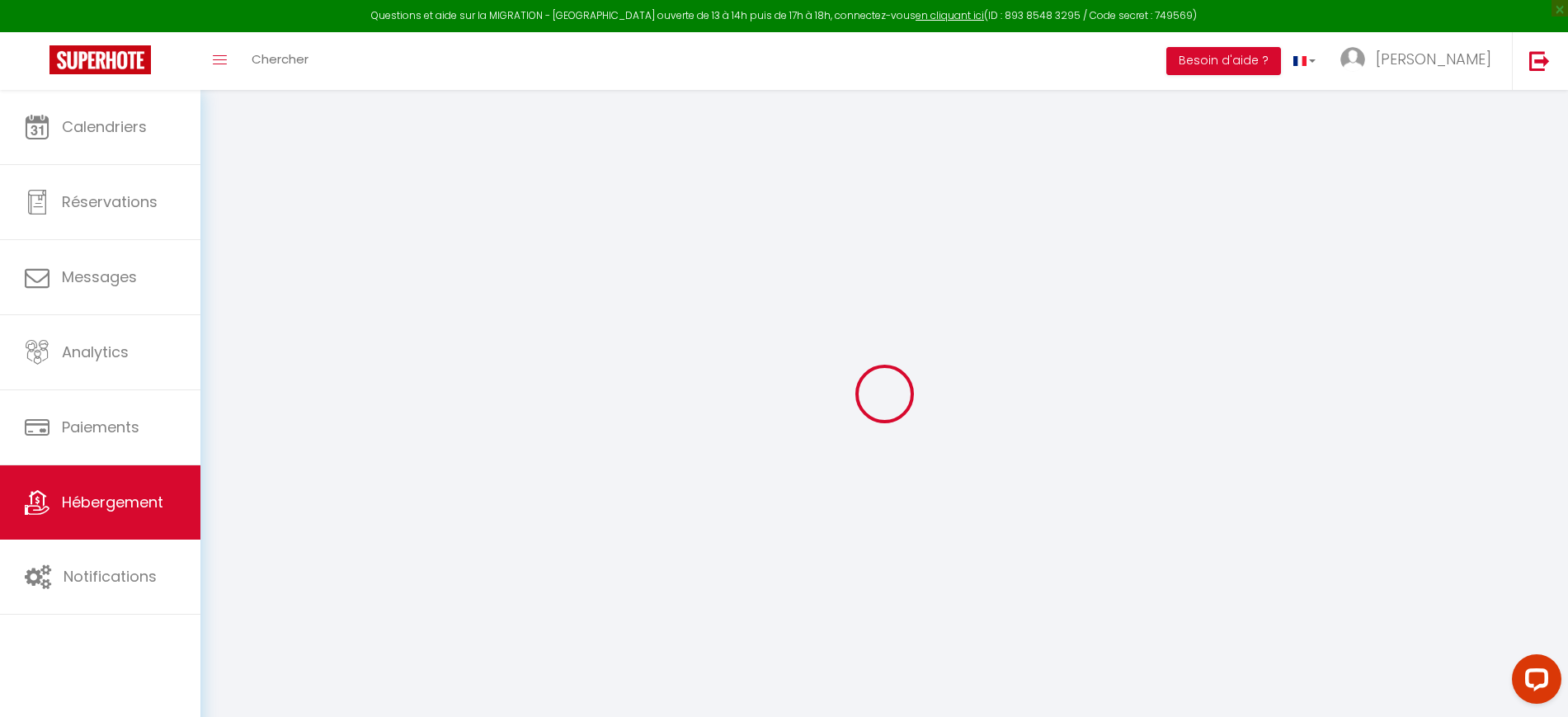
type input "6.62"
type input "300"
select select
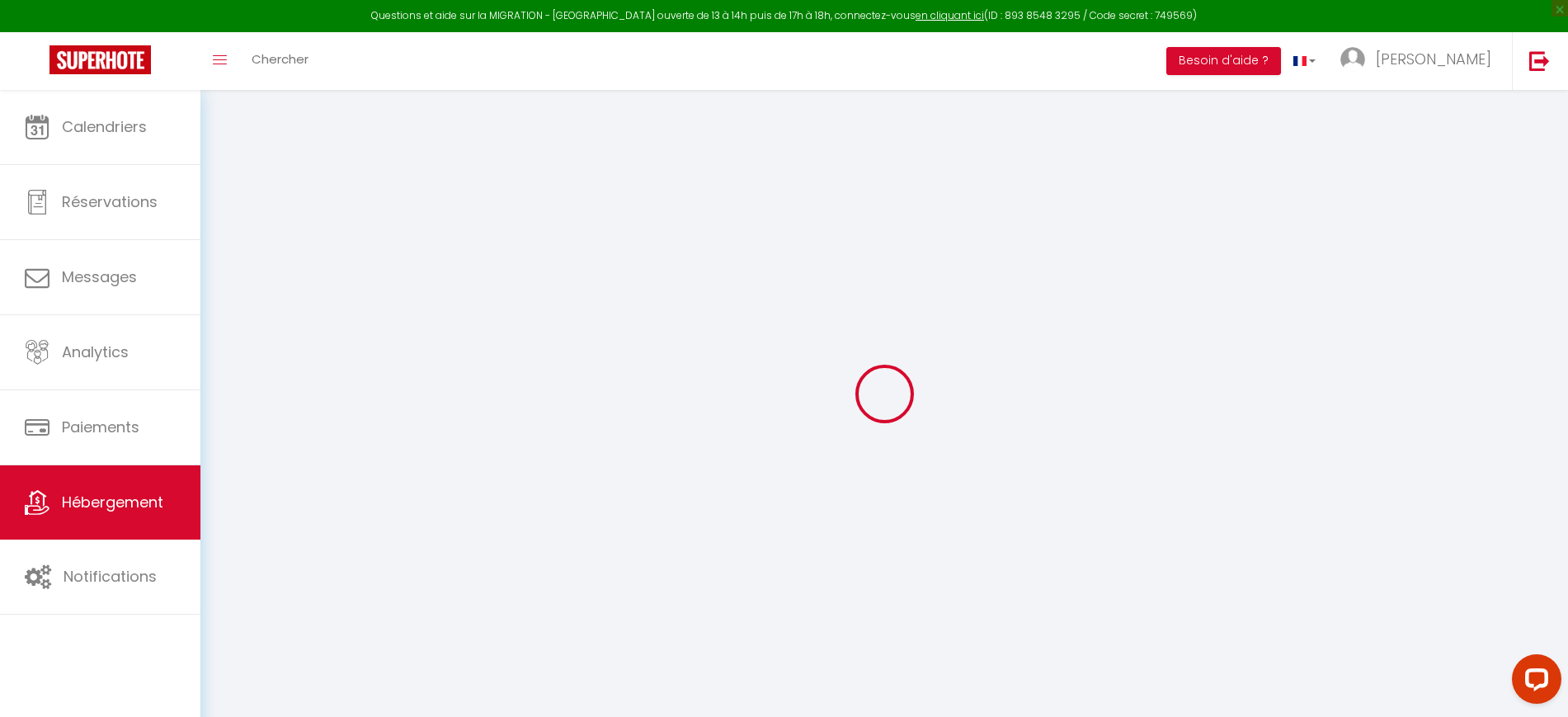
select select
type input "[STREET_ADDRESS]"
type input "64000"
type input "Pau"
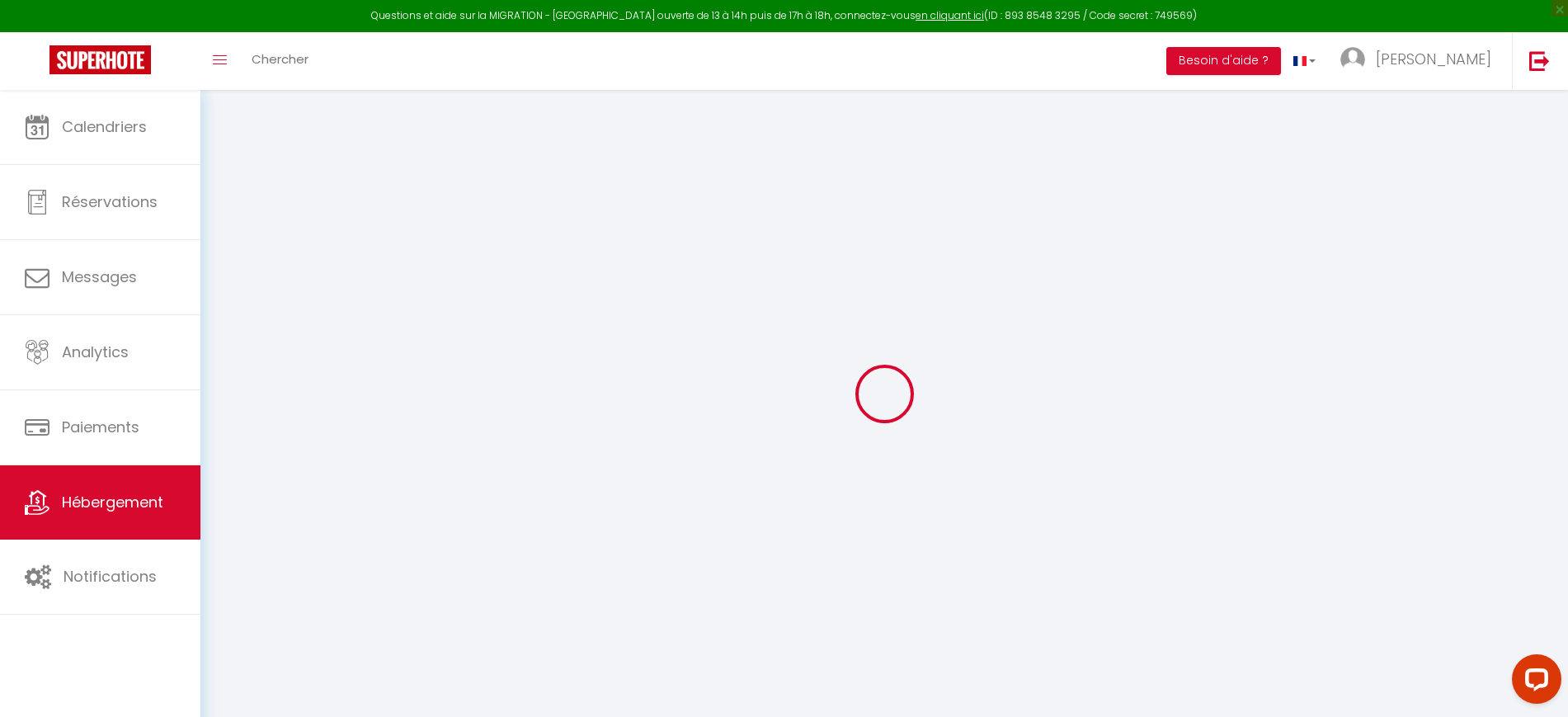
type input "[EMAIL_ADDRESS][DOMAIN_NAME]"
select select "9815"
checkbox input "false"
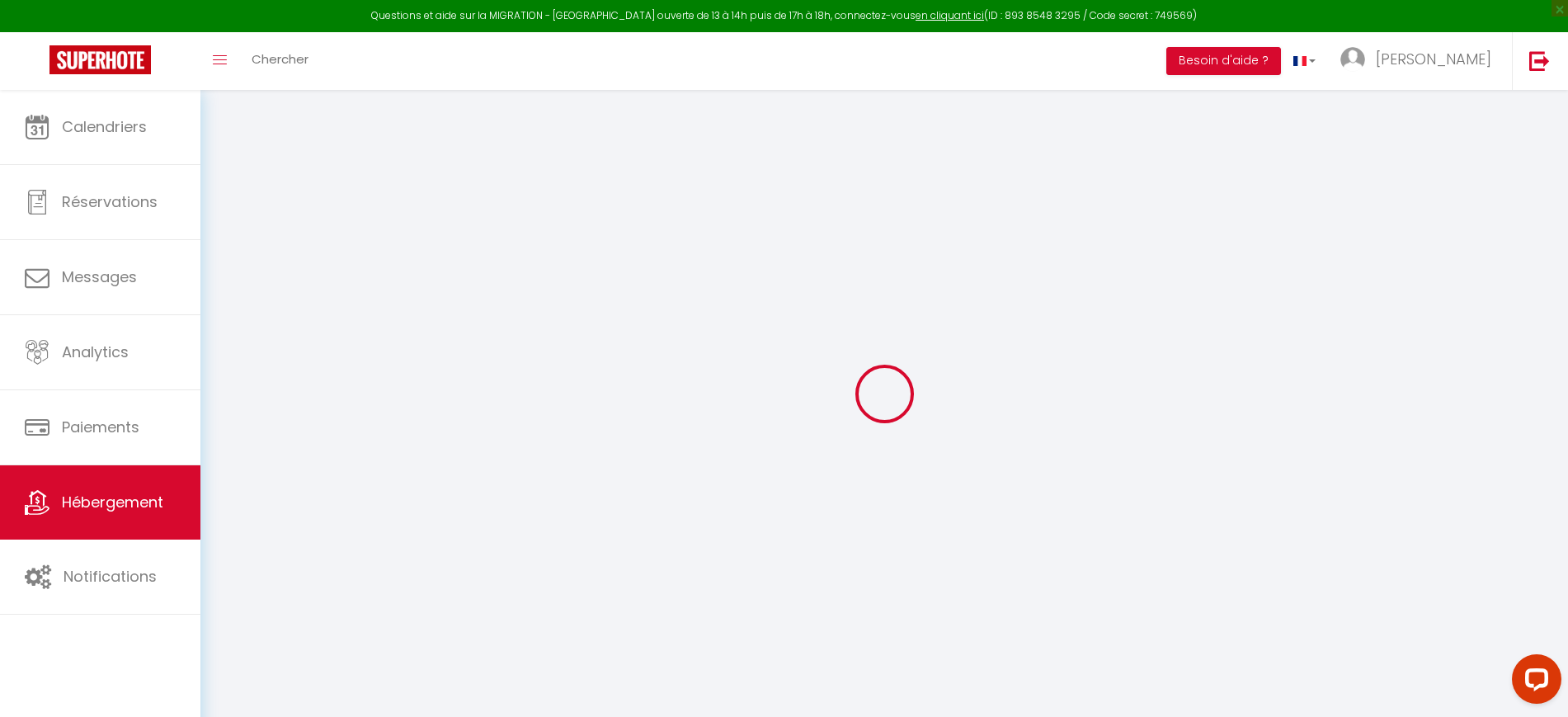
checkbox input "false"
radio input "true"
type input "0"
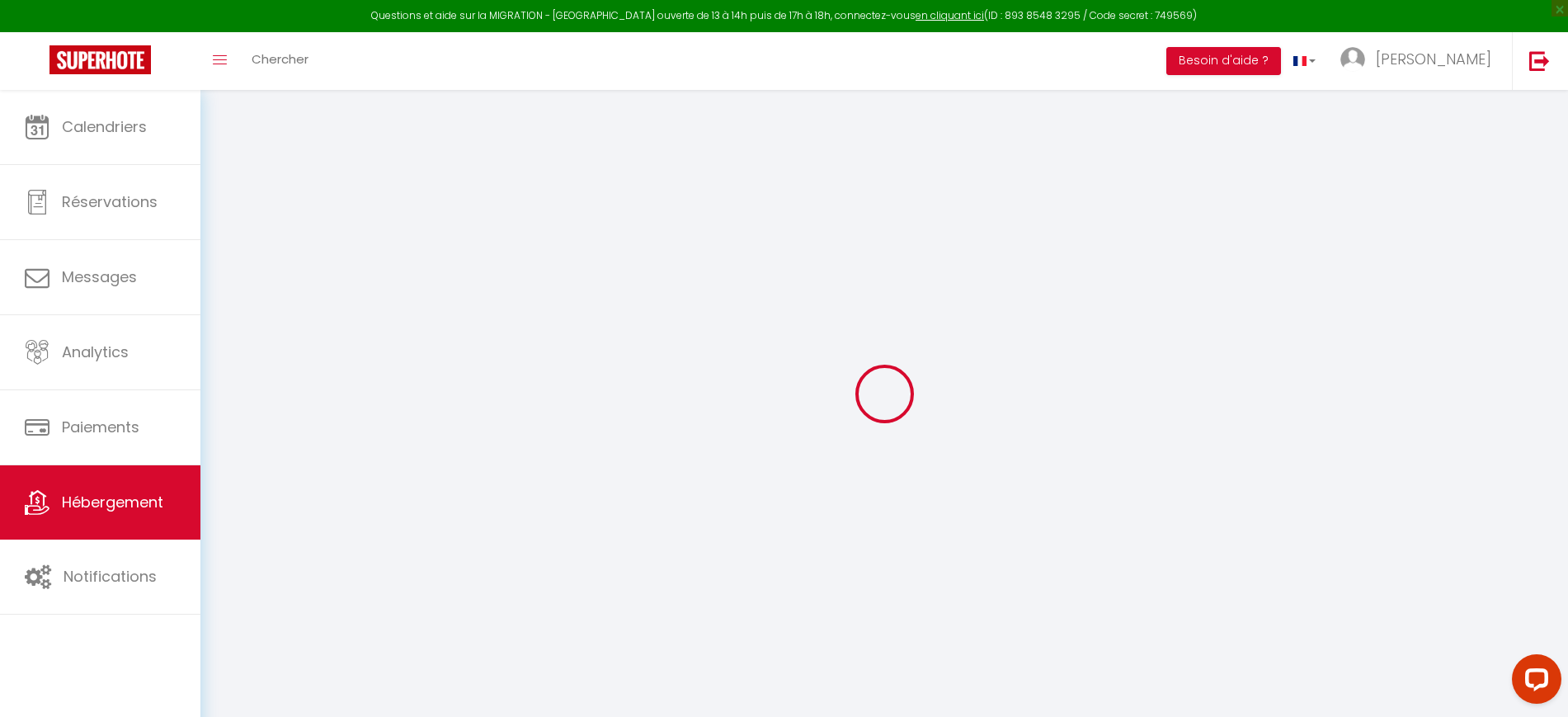
type input "0"
select select "+ 22 %"
select select "+ 73 %"
select select "+ 10 %"
select select "+ 20 %"
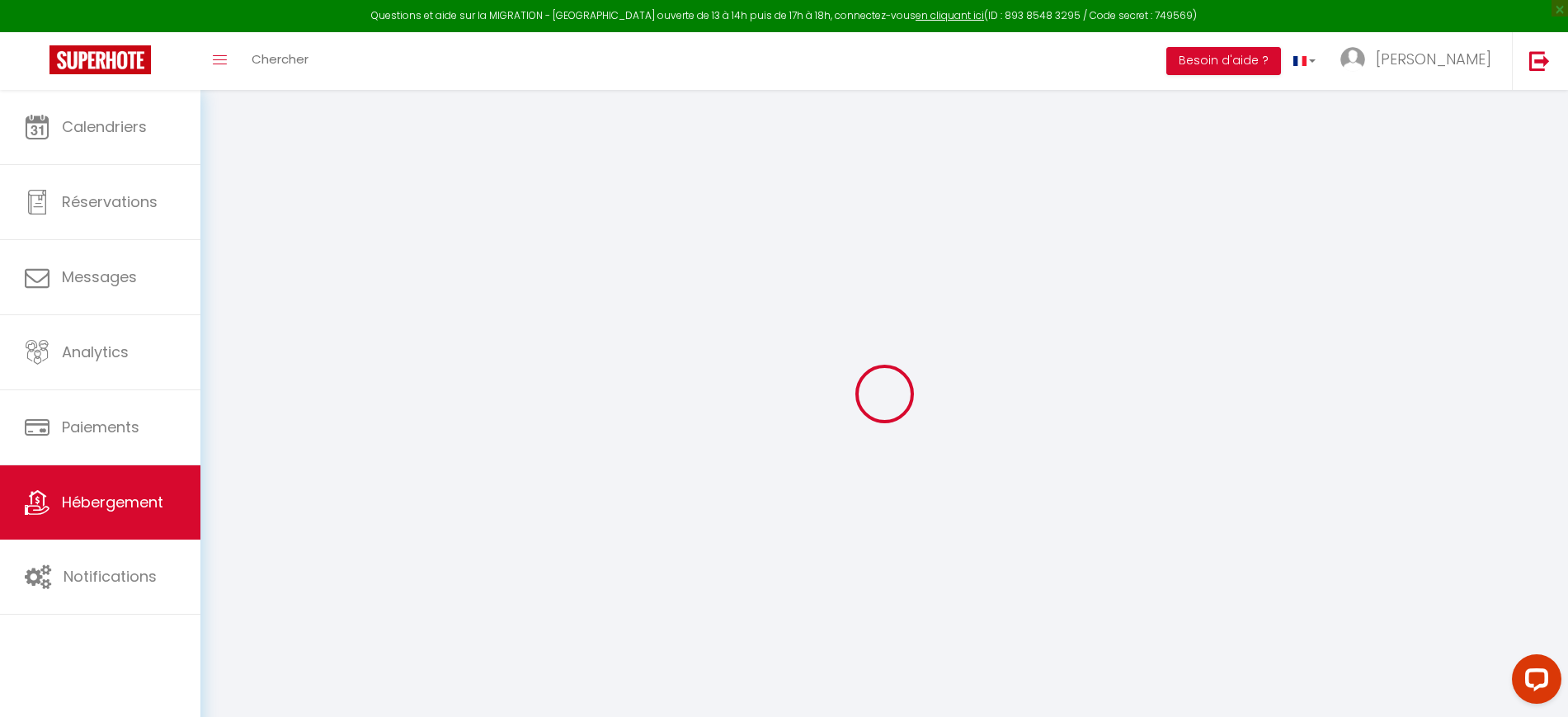
select select
checkbox input "false"
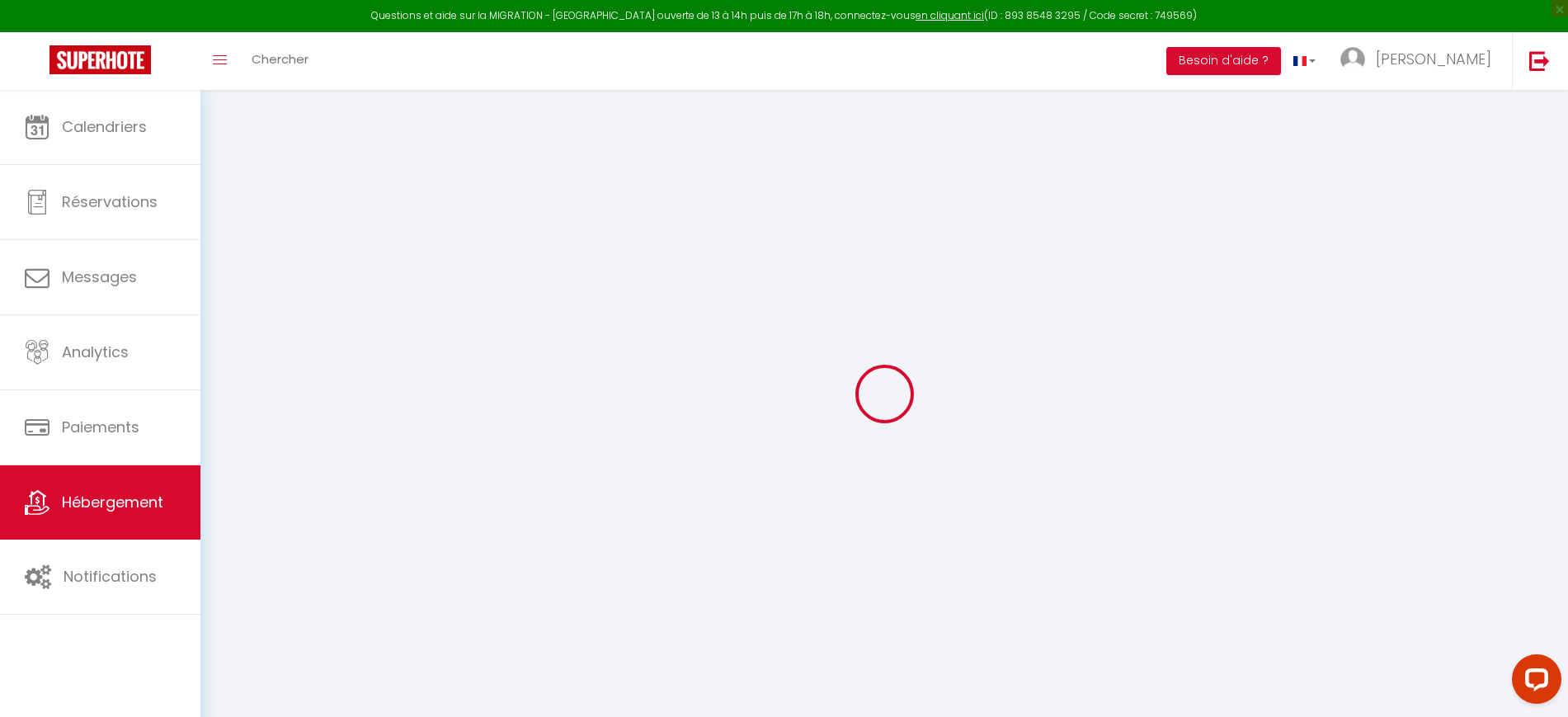
select select
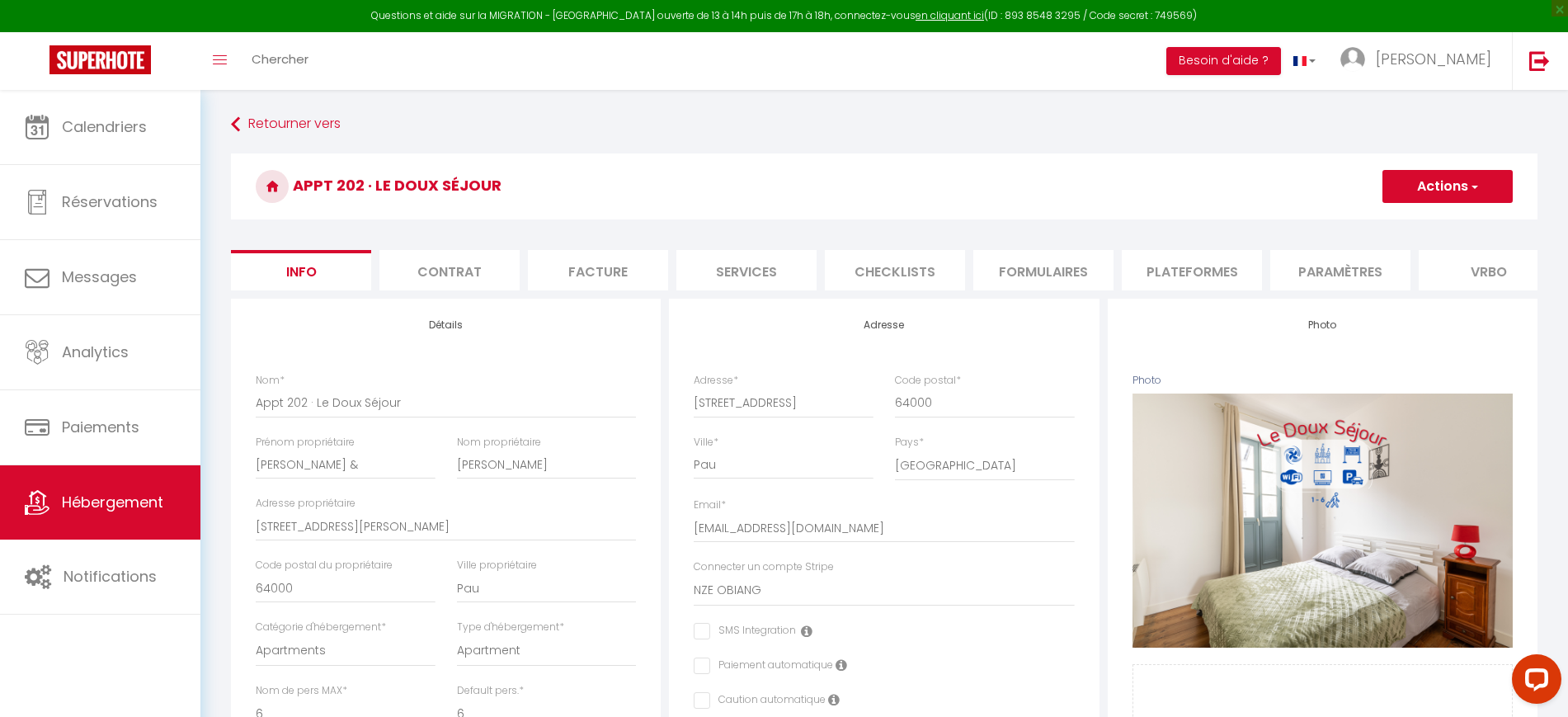
click at [1237, 275] on li "Plateformes" at bounding box center [1192, 270] width 140 height 40
select select
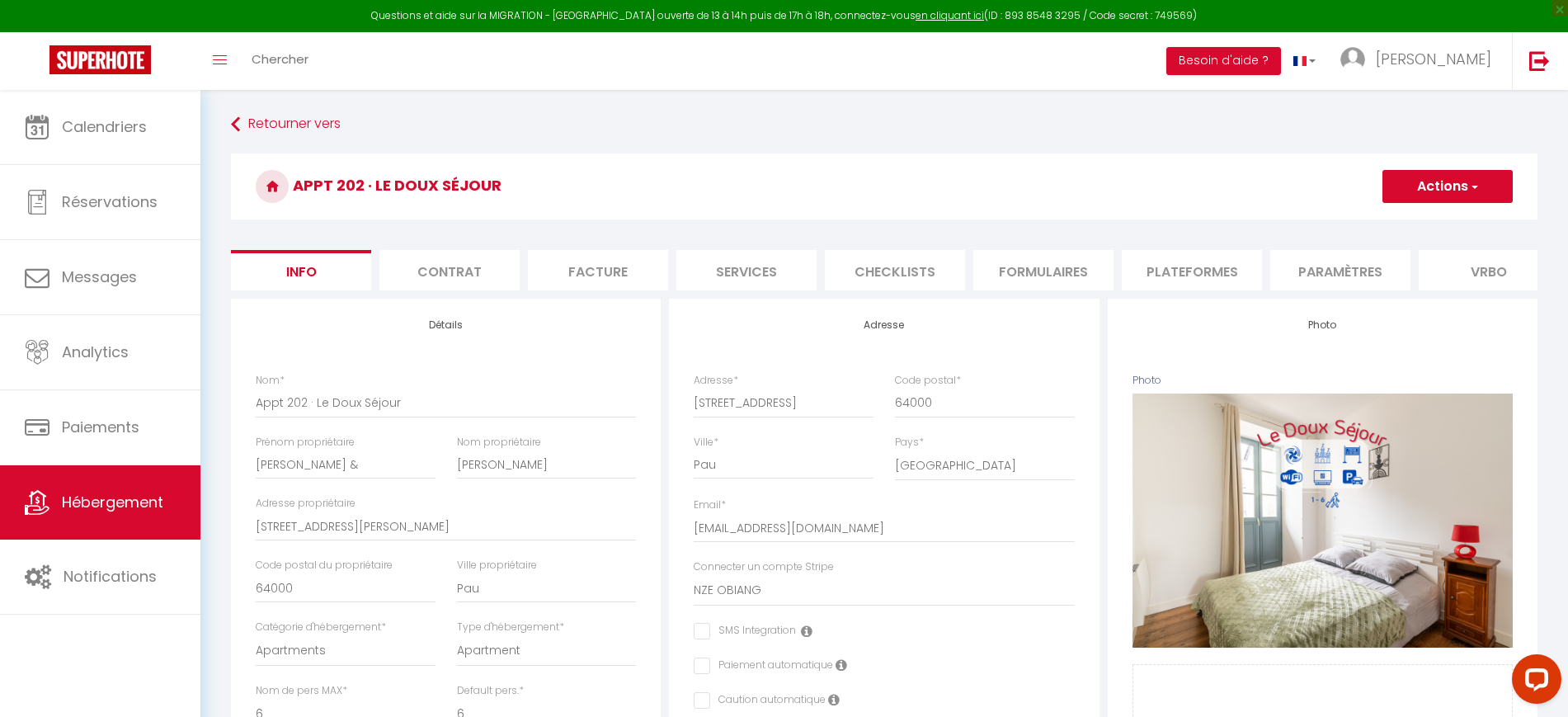
select select
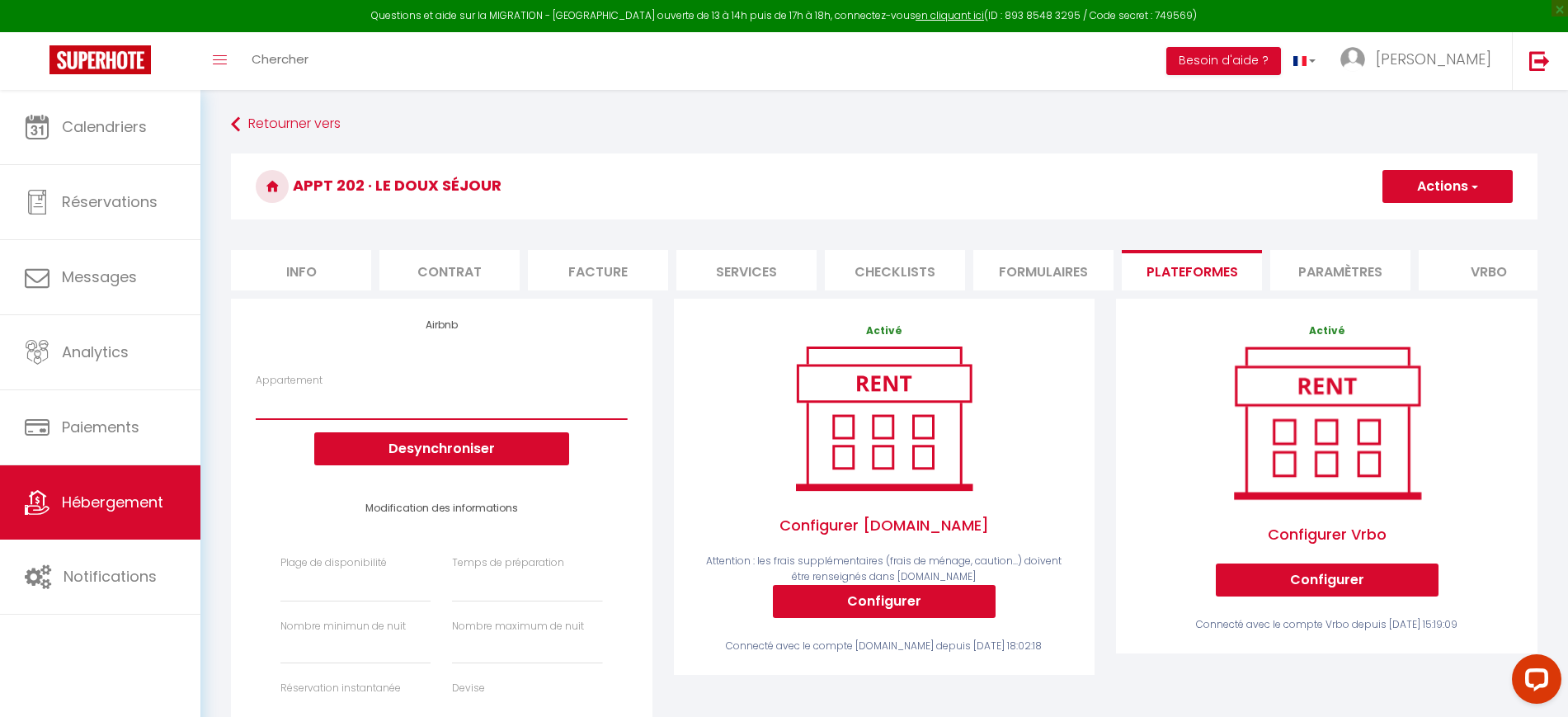
click at [537, 419] on select "Appt 21 · Le Douillet Béarnais - [EMAIL_ADDRESS][DOMAIN_NAME] Appt 22 · Le Cœur…" at bounding box center [441, 402] width 371 height 31
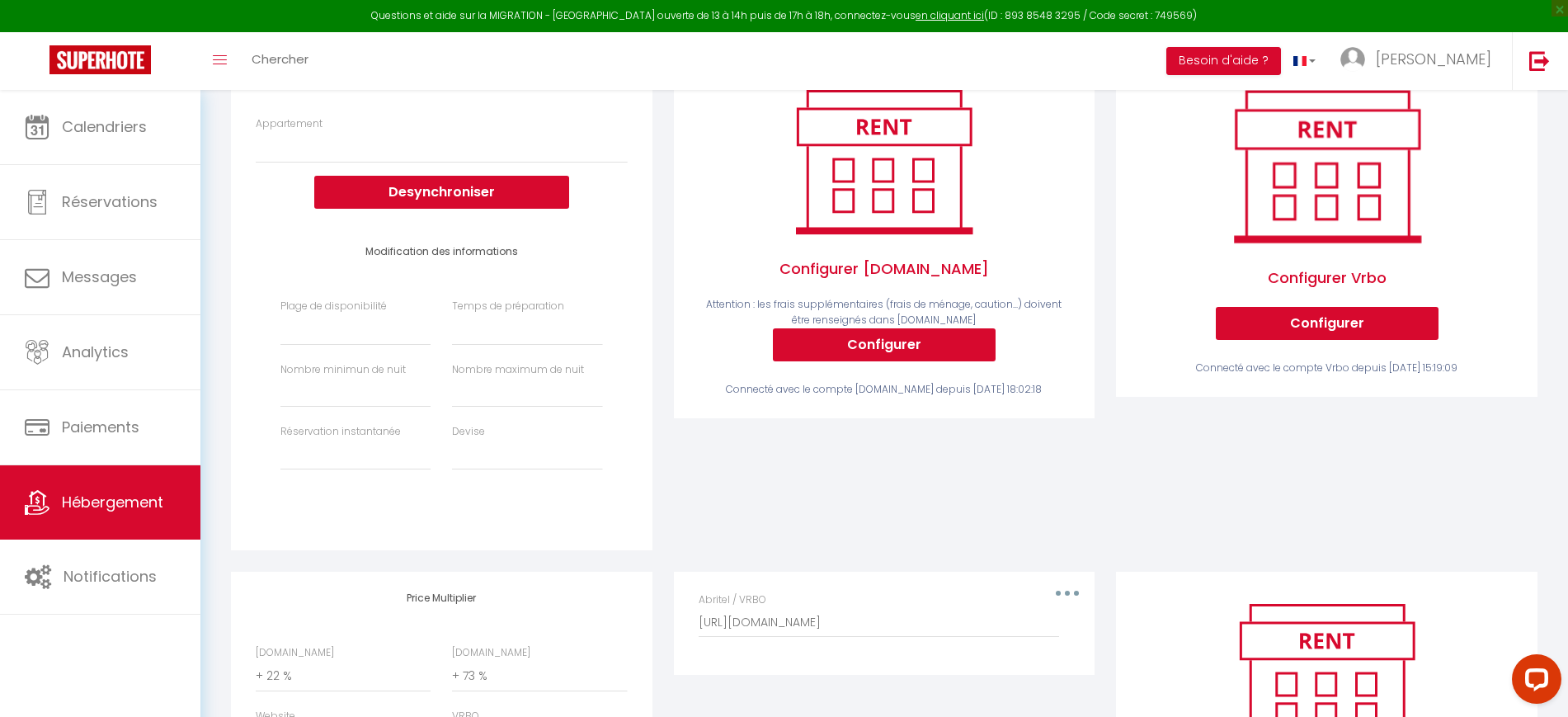
scroll to position [309, 0]
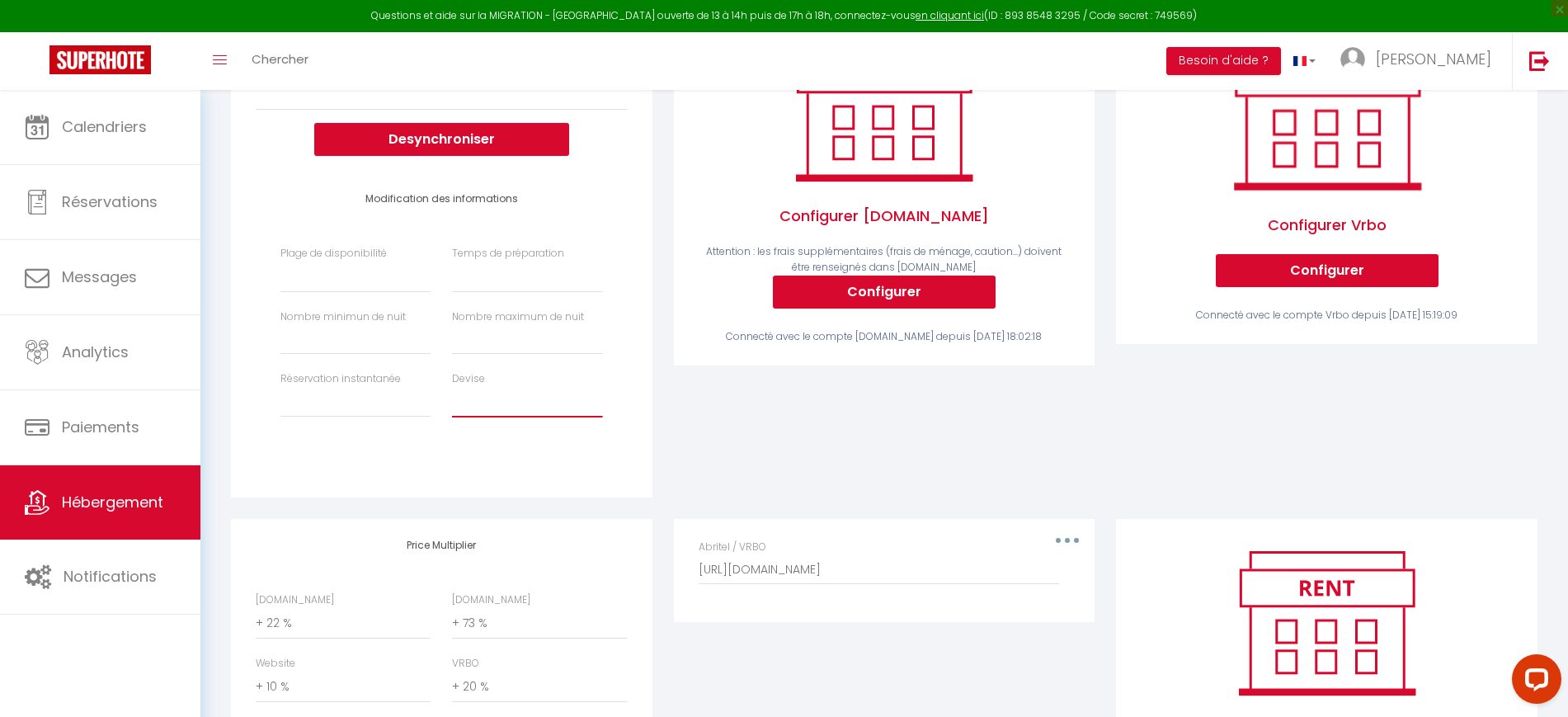
click at [524, 407] on select "United Arab Emirates dirham (AED) Argentine peso (ARS) Australian dollar (AUD) …" at bounding box center [527, 401] width 150 height 31
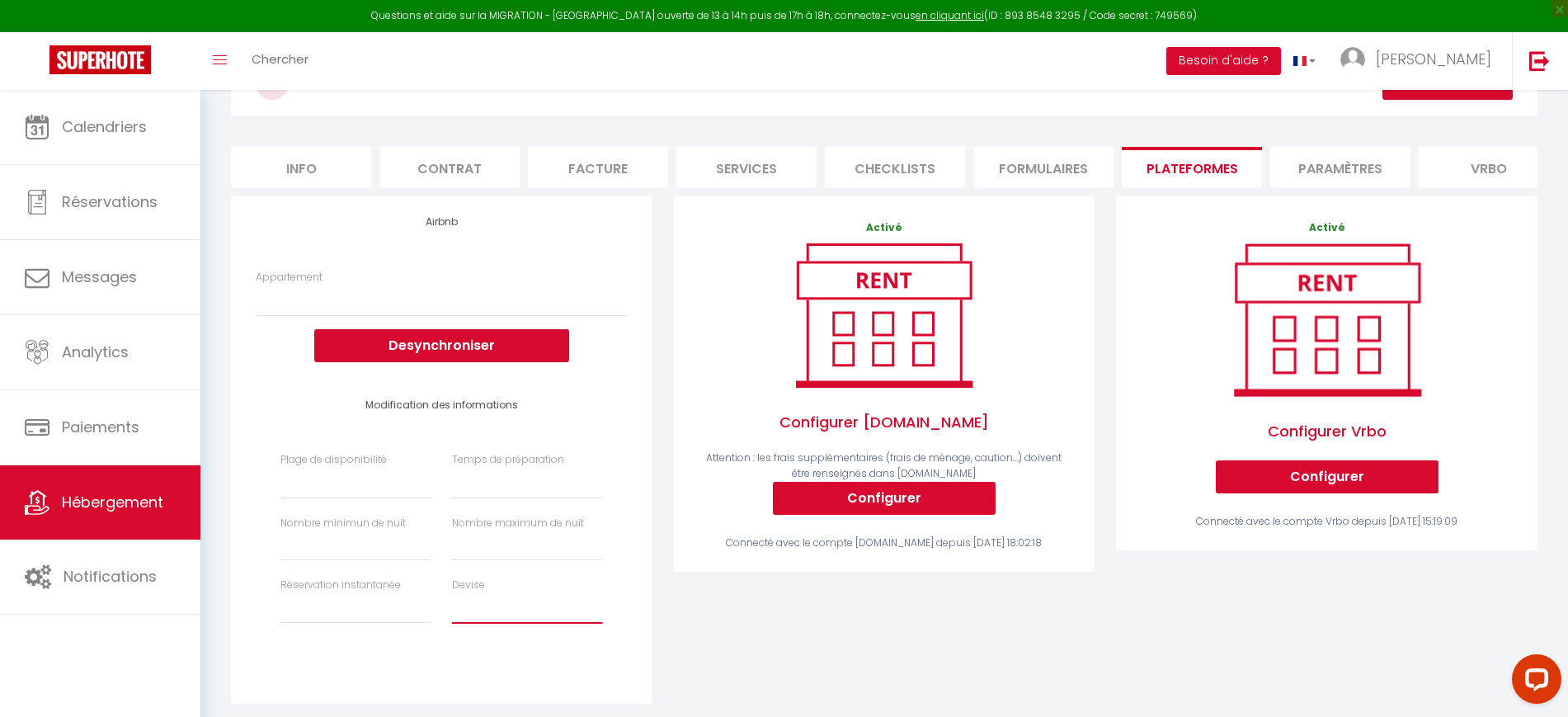
scroll to position [0, 0]
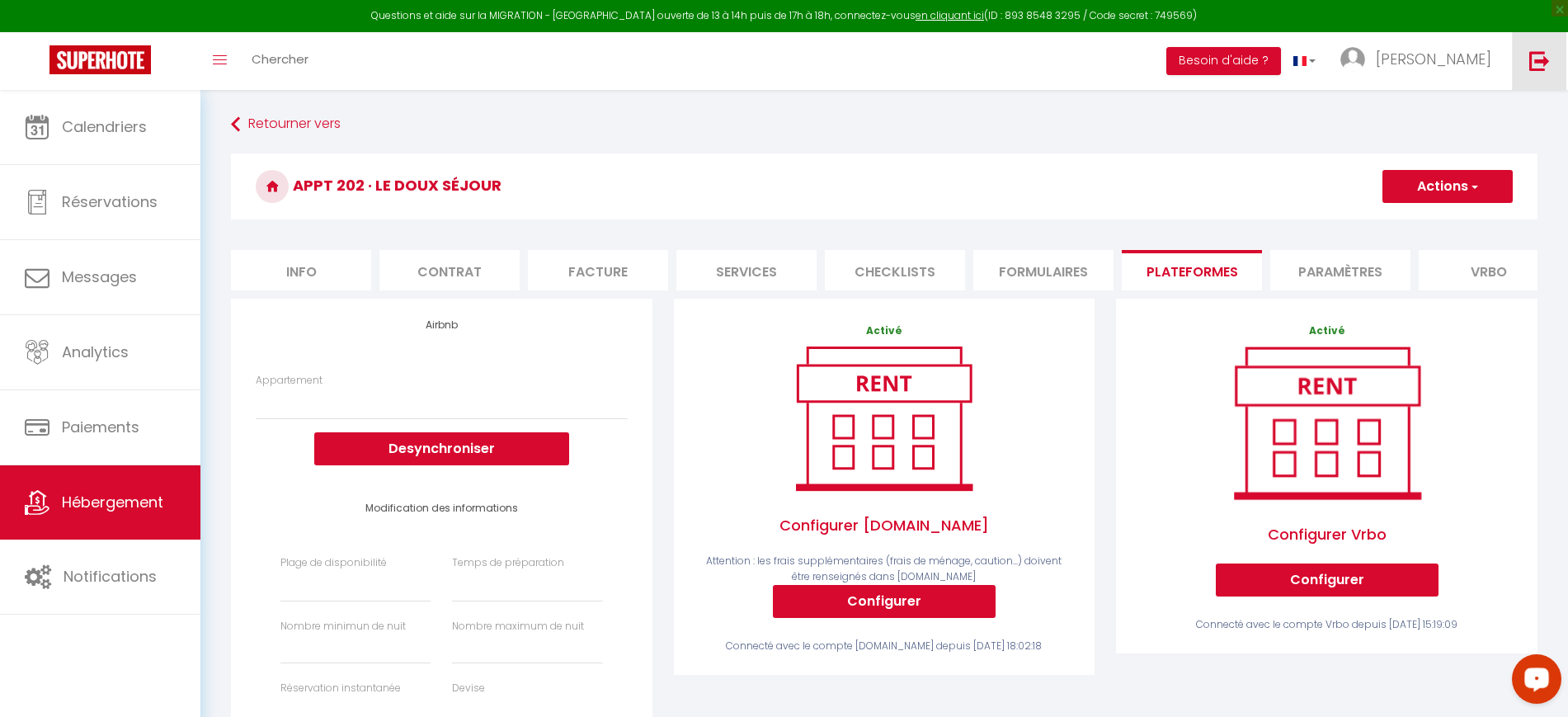
click at [1522, 46] on link at bounding box center [1540, 60] width 55 height 57
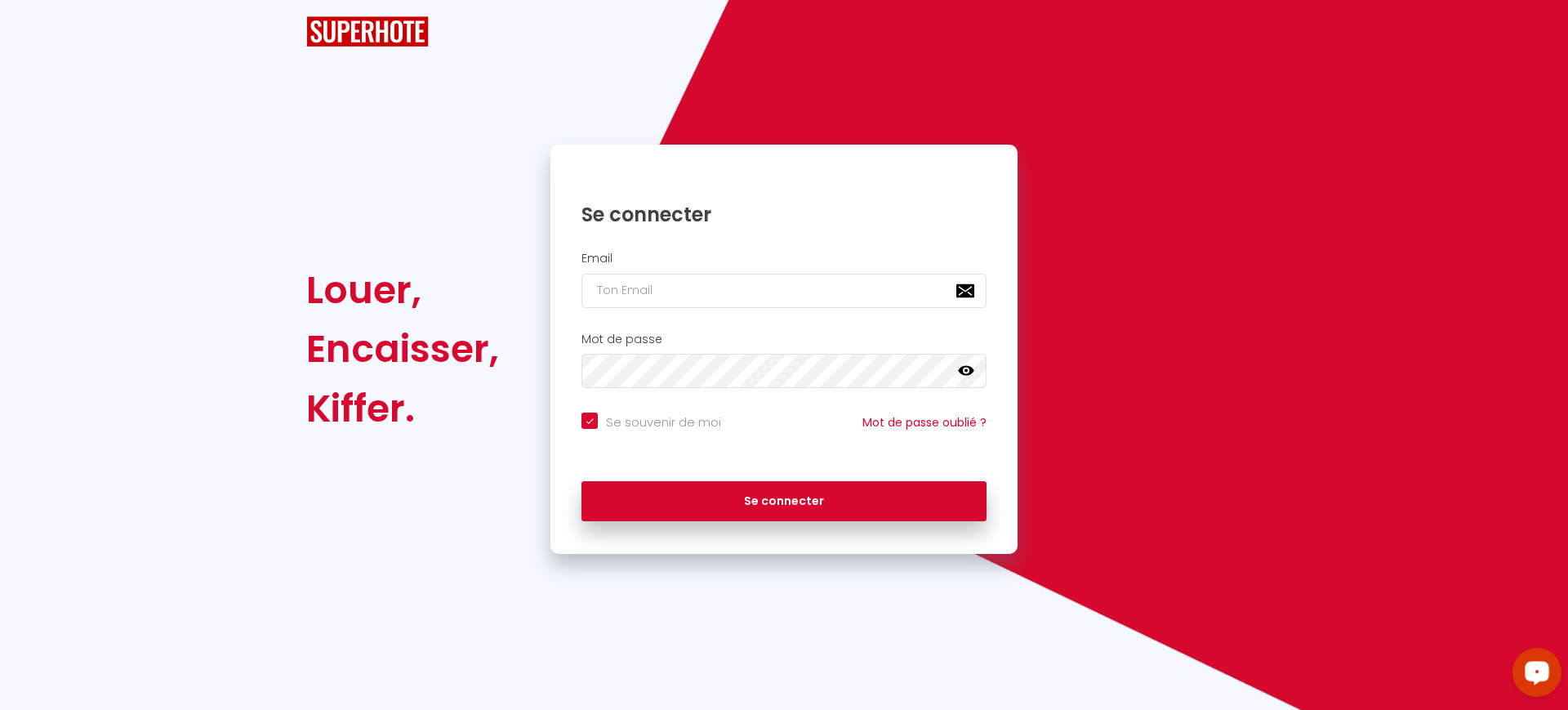
checkbox input "true"
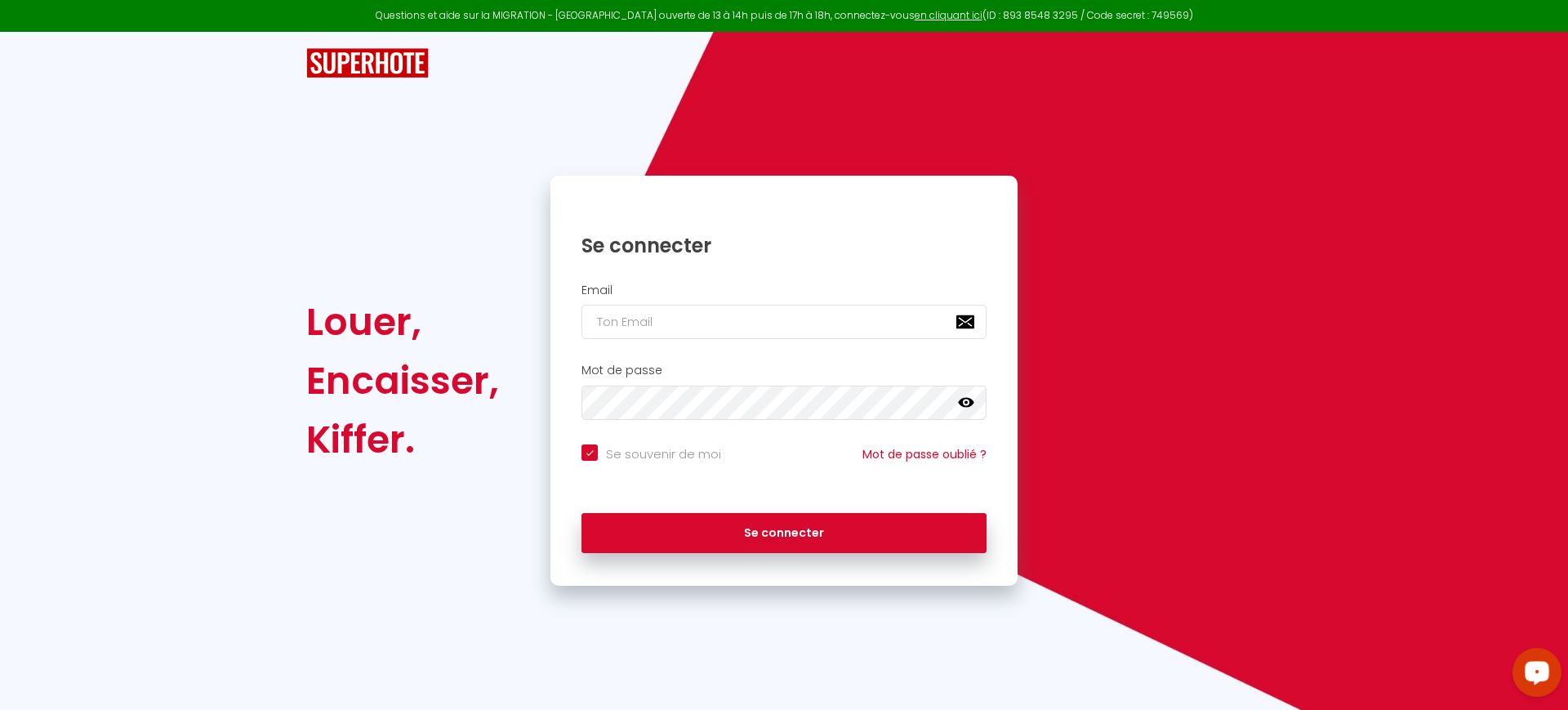
click at [681, 340] on div "Email" at bounding box center [784, 315] width 467 height 81
click at [689, 324] on input "email" at bounding box center [784, 321] width 405 height 34
paste input "[EMAIL_ADDRESS][DOMAIN_NAME]"
type input "[EMAIL_ADDRESS][DOMAIN_NAME]"
checkbox input "true"
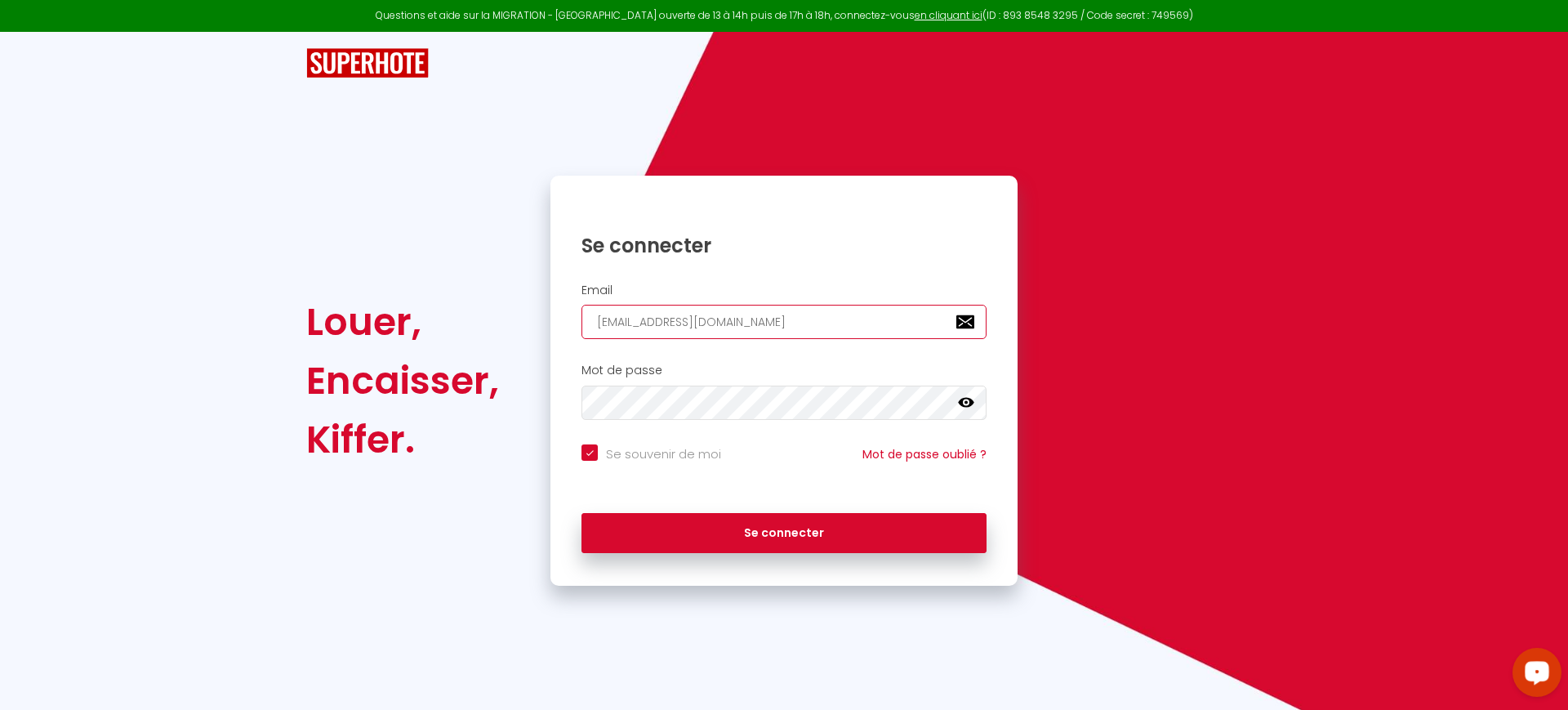
type input "[EMAIL_ADDRESS][DOMAIN_NAME]"
click at [672, 443] on div "Se souvenir de moi Mot de passe oublié ?" at bounding box center [784, 466] width 467 height 60
click at [669, 454] on input "Se souvenir de moi" at bounding box center [651, 452] width 140 height 17
checkbox input "false"
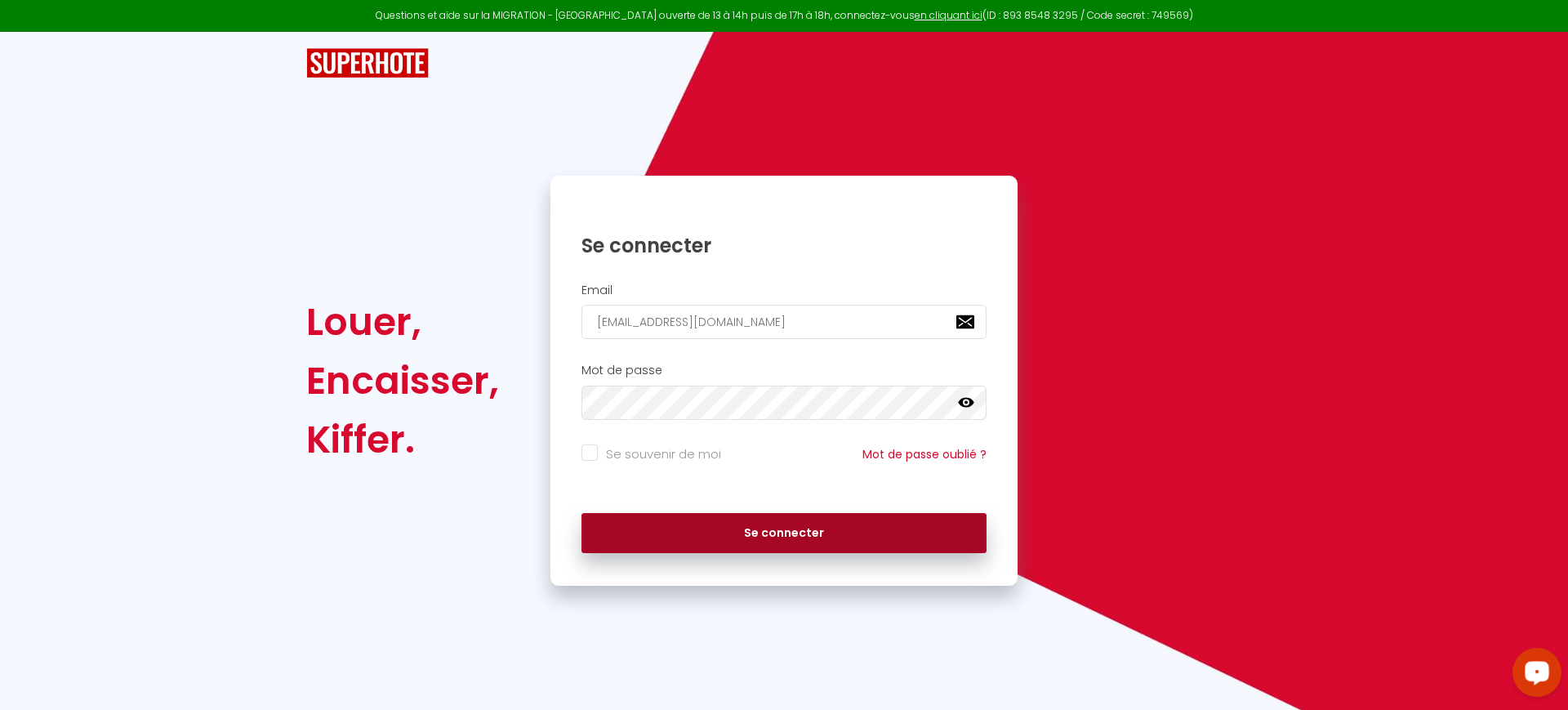
click at [680, 544] on button "Se connecter" at bounding box center [784, 533] width 405 height 41
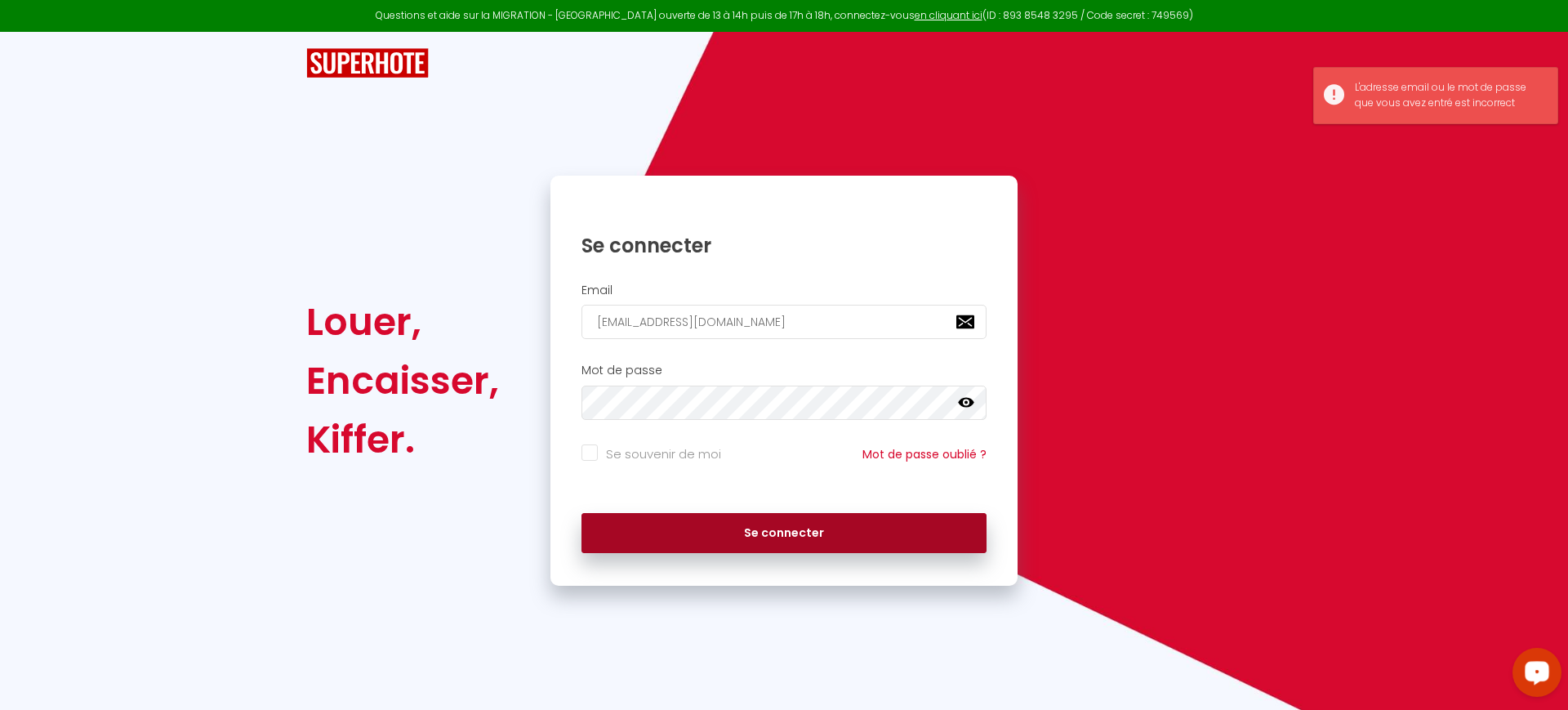
click at [797, 543] on button "Se connecter" at bounding box center [784, 533] width 405 height 41
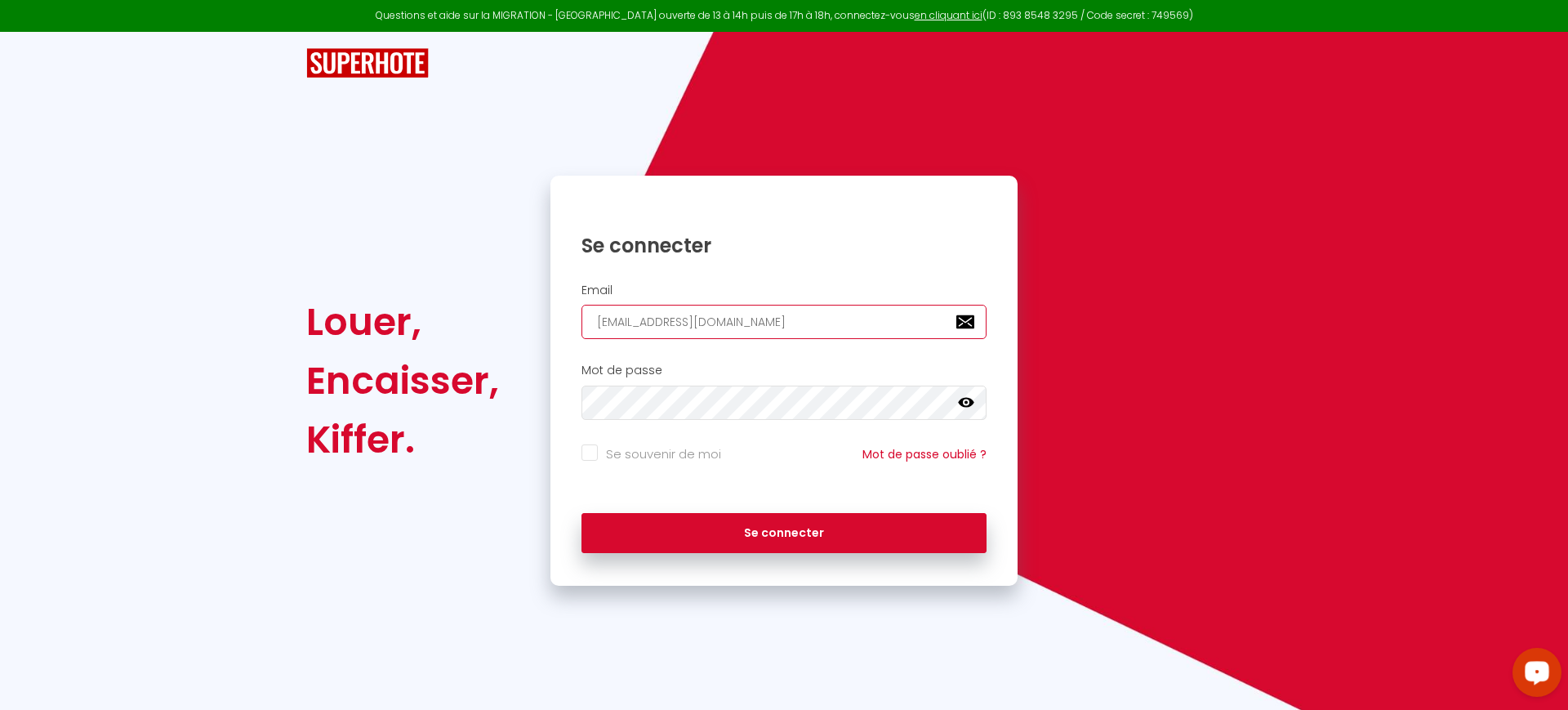
click at [847, 320] on input "[EMAIL_ADDRESS][DOMAIN_NAME]" at bounding box center [784, 321] width 405 height 34
paste input "[EMAIL_ADDRESS][DOMAIN_NAME]"
type input "[EMAIL_ADDRESS][DOMAIN_NAME]"
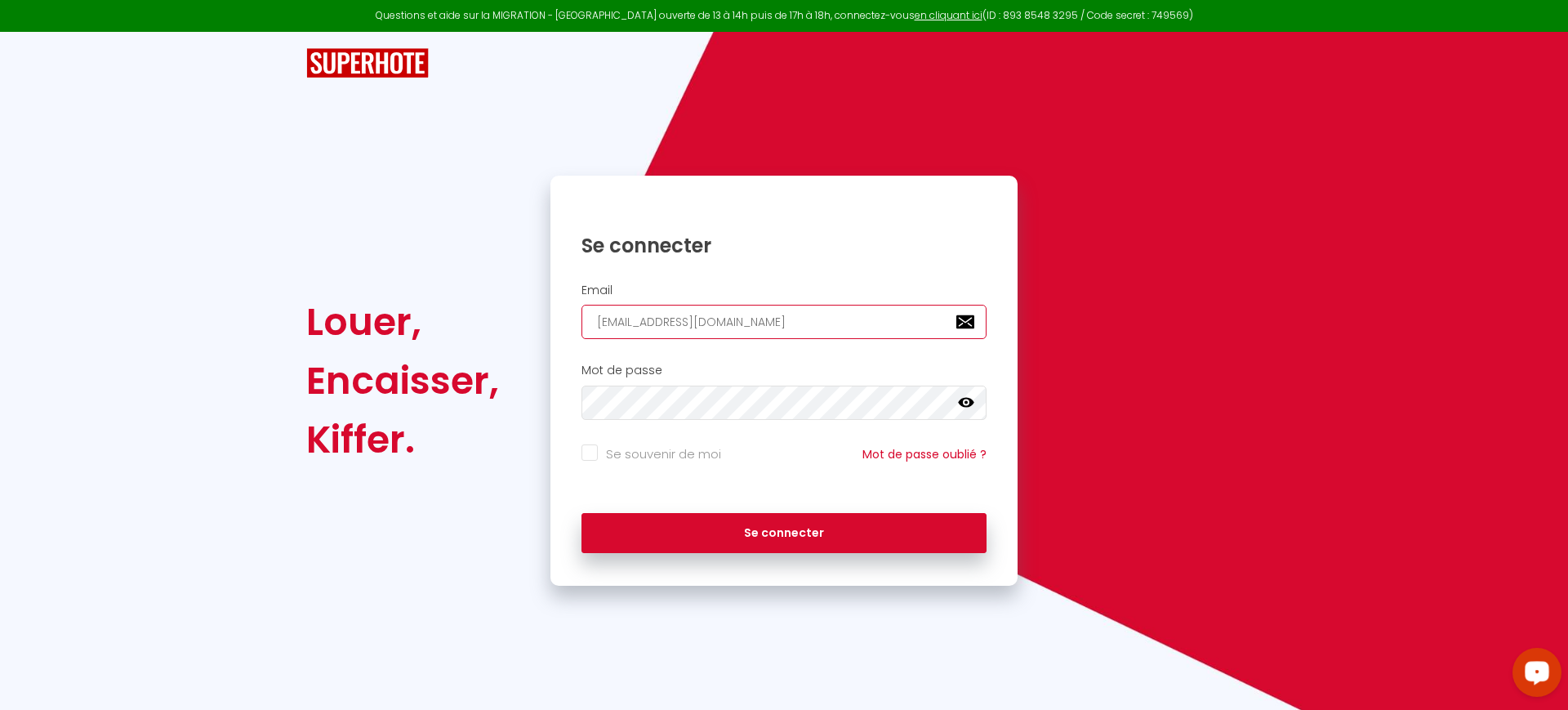
click at [582, 513] on button "Se connecter" at bounding box center [784, 533] width 405 height 41
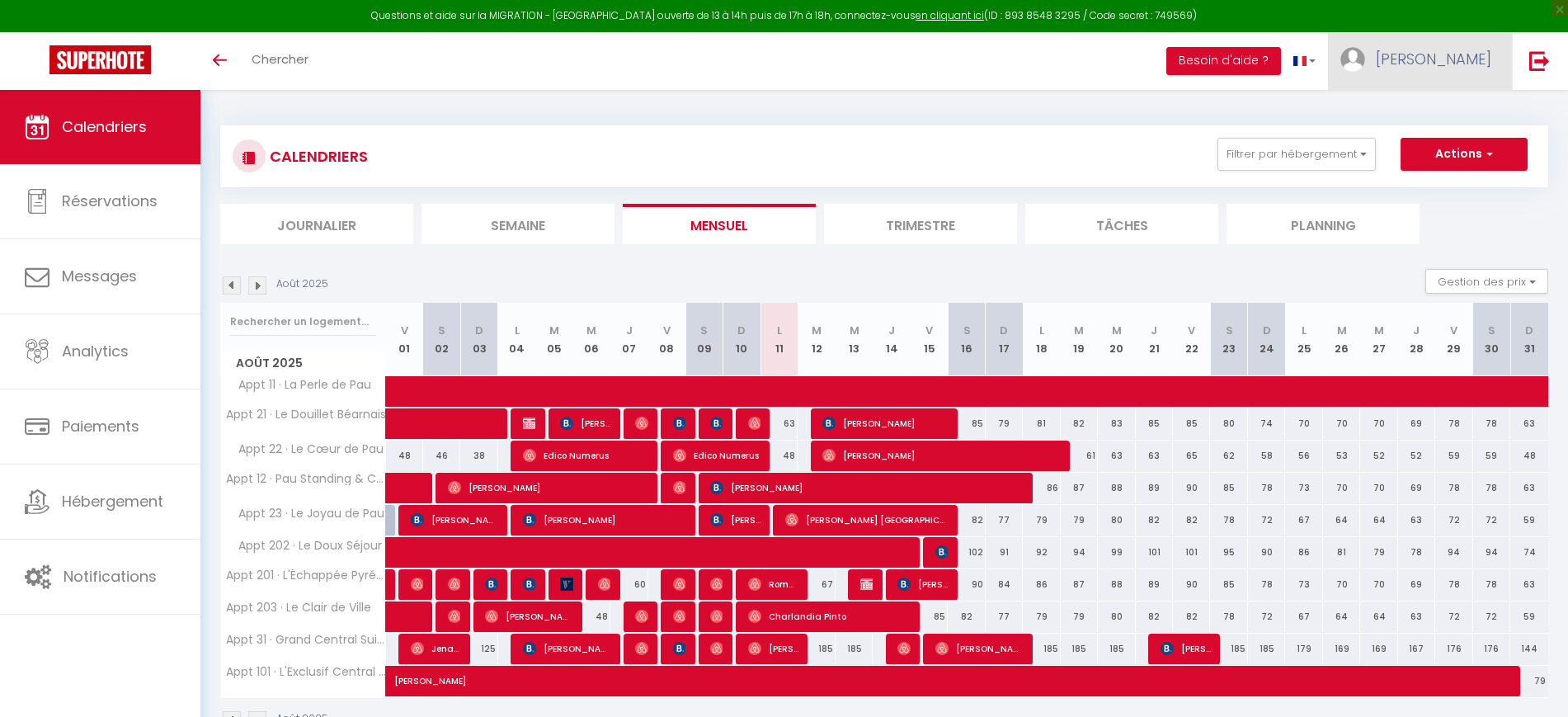
click at [1433, 70] on link "[PERSON_NAME]" at bounding box center [1420, 60] width 184 height 57
click at [1451, 117] on link "Paramètres" at bounding box center [1447, 115] width 122 height 28
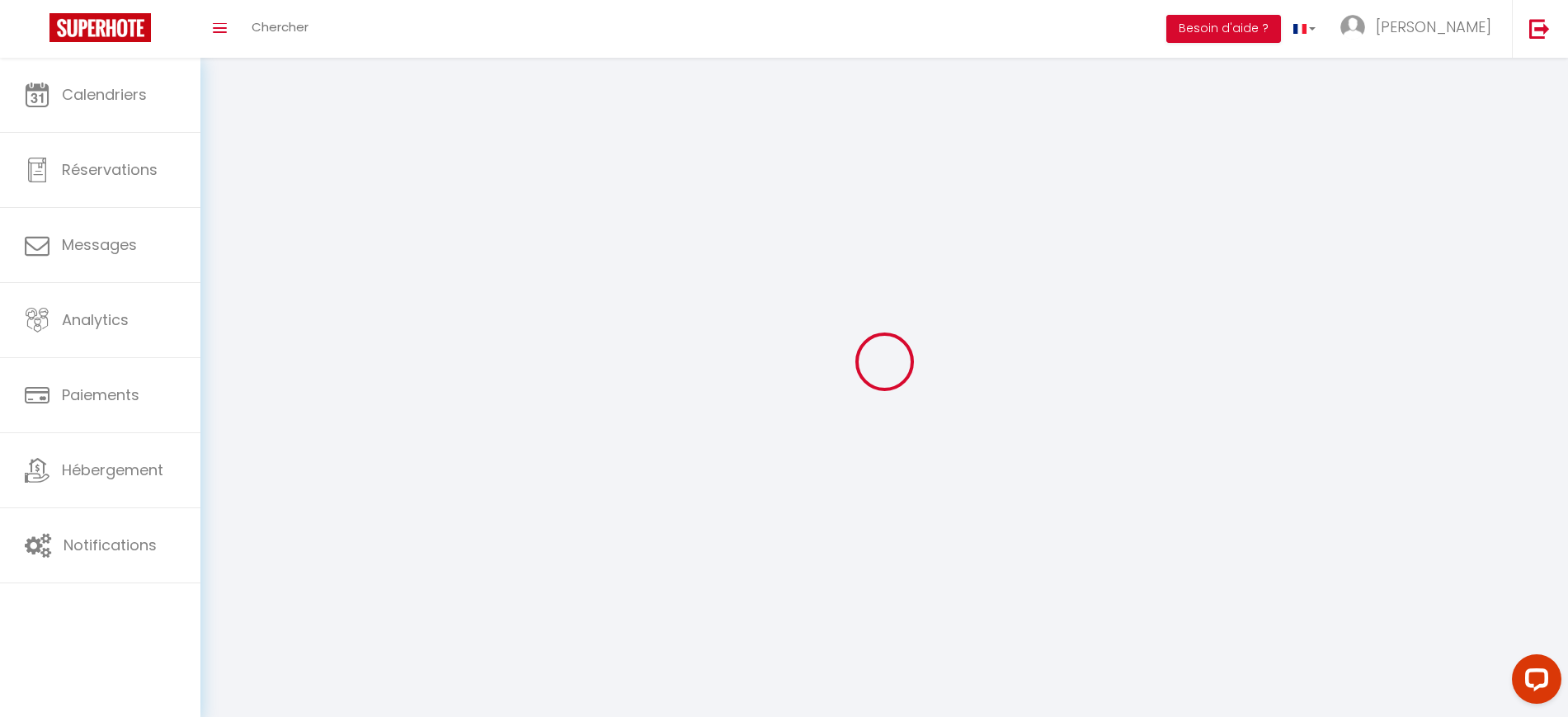
select select "28"
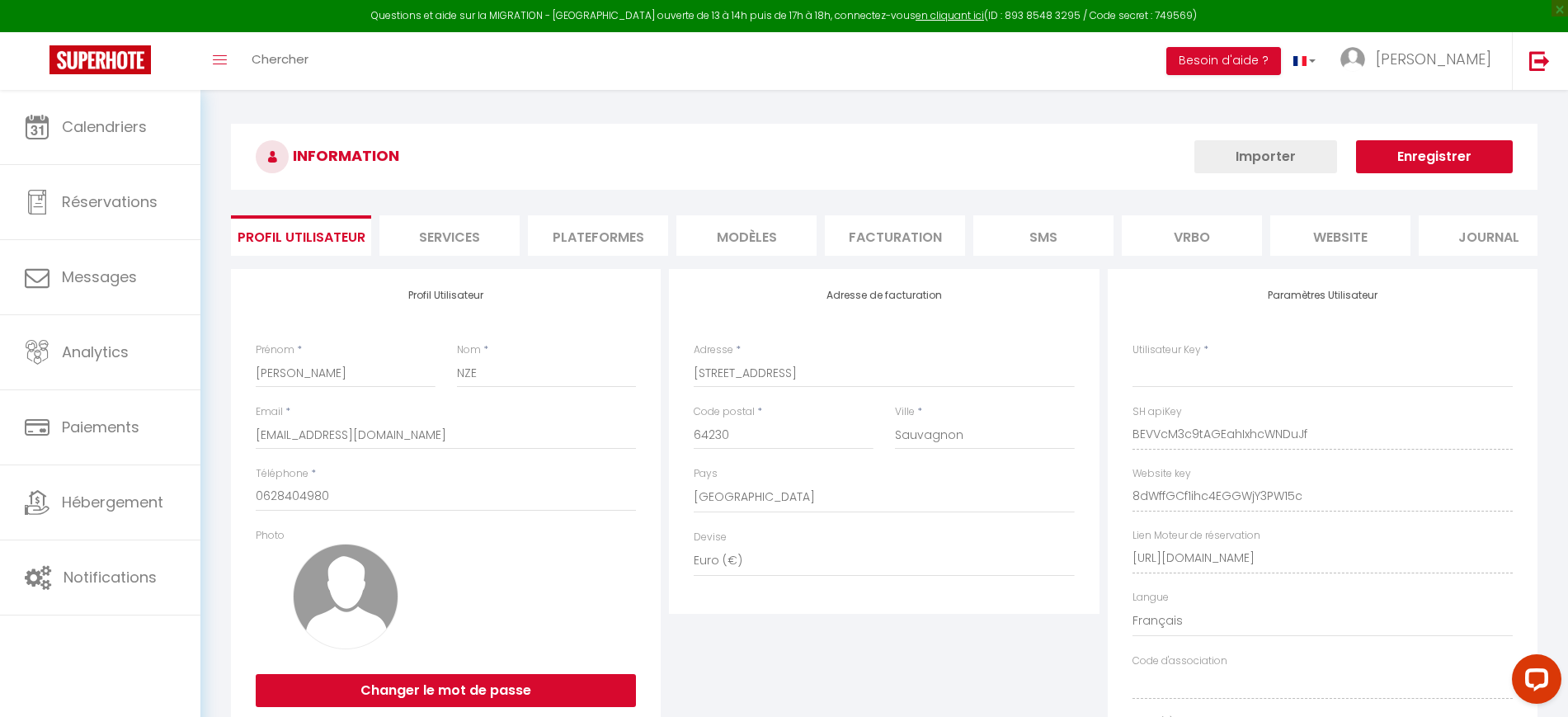
type input "BEVVcM3c9tAGEahIxhcWNDuJf"
type input "8dWffGCf1ihc4EGGWjY3PW15c"
type input "[URL][DOMAIN_NAME]"
select select "fr"
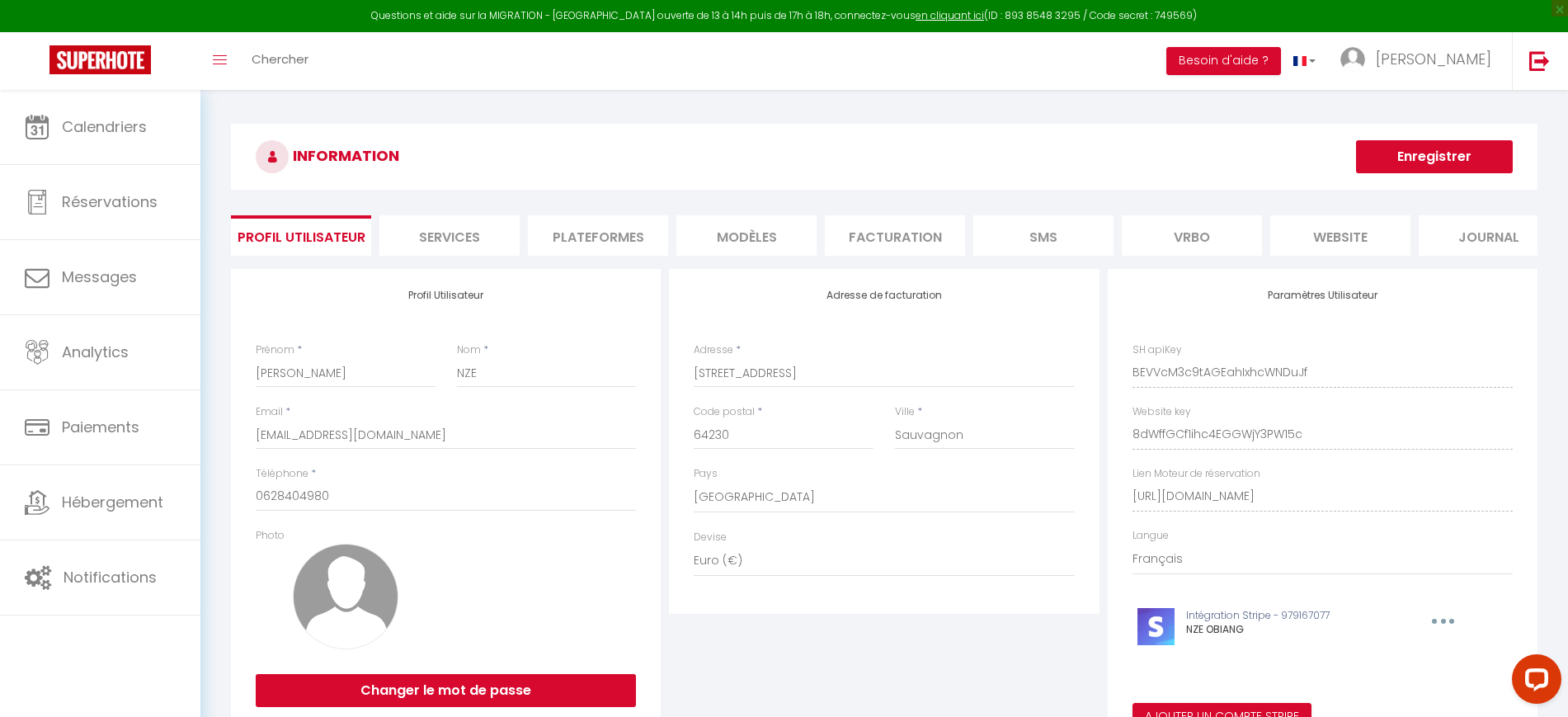
click at [623, 224] on li "Plateformes" at bounding box center [598, 235] width 140 height 40
